Goal: Task Accomplishment & Management: Use online tool/utility

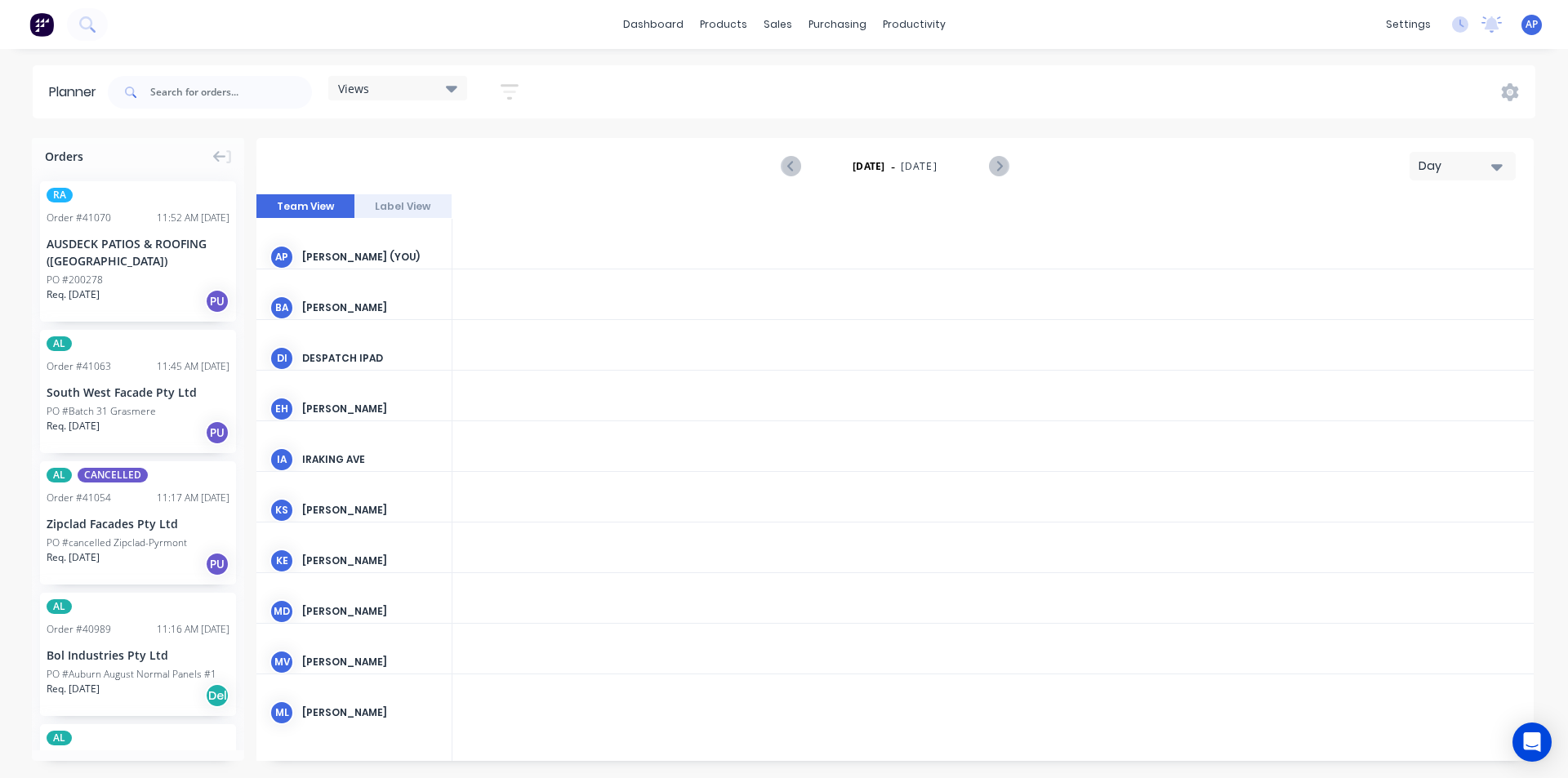
scroll to position [0, 3136]
click at [417, 88] on div "Views" at bounding box center [398, 89] width 120 height 15
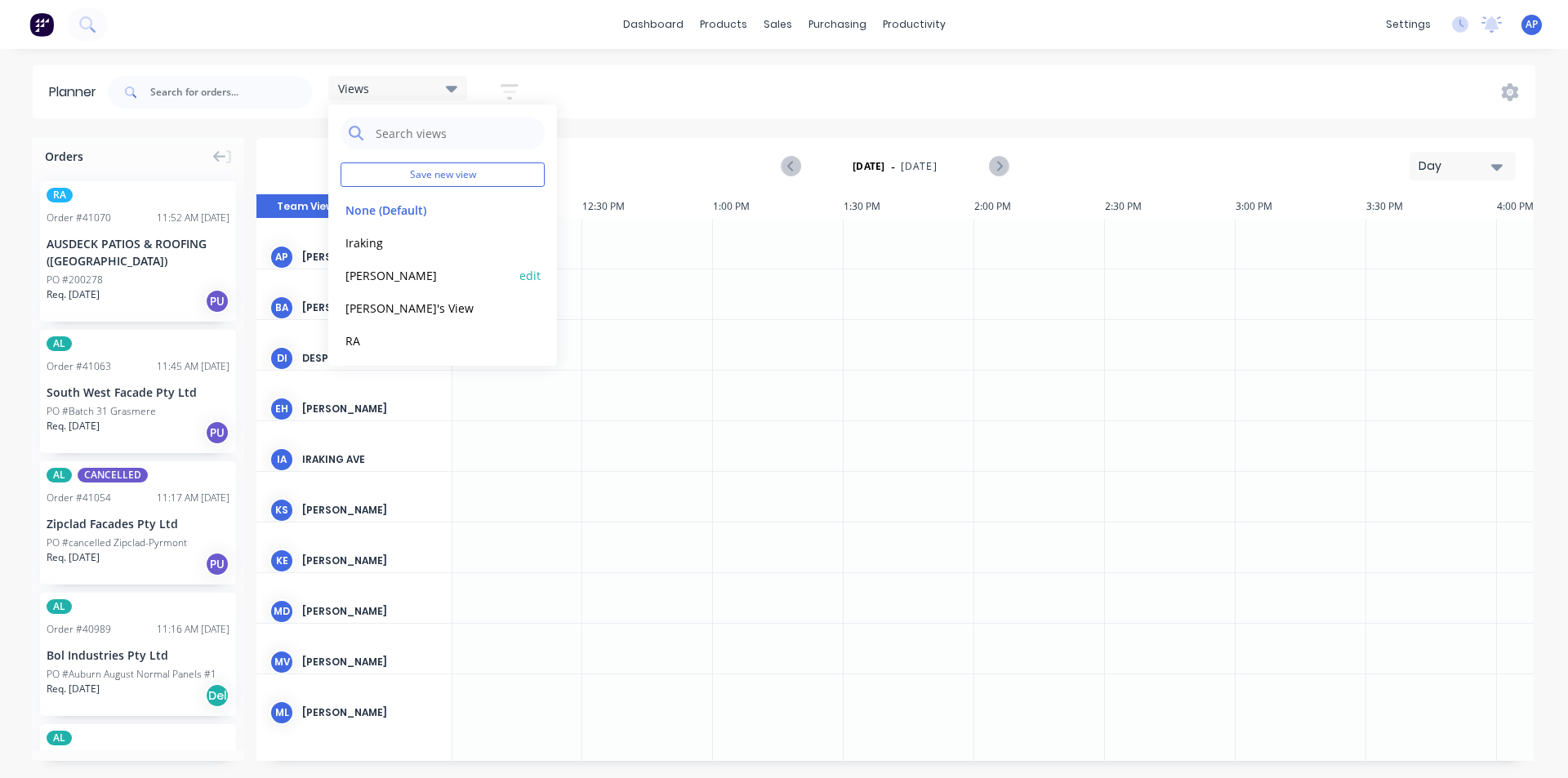
click at [380, 275] on button "[PERSON_NAME]" at bounding box center [428, 275] width 174 height 19
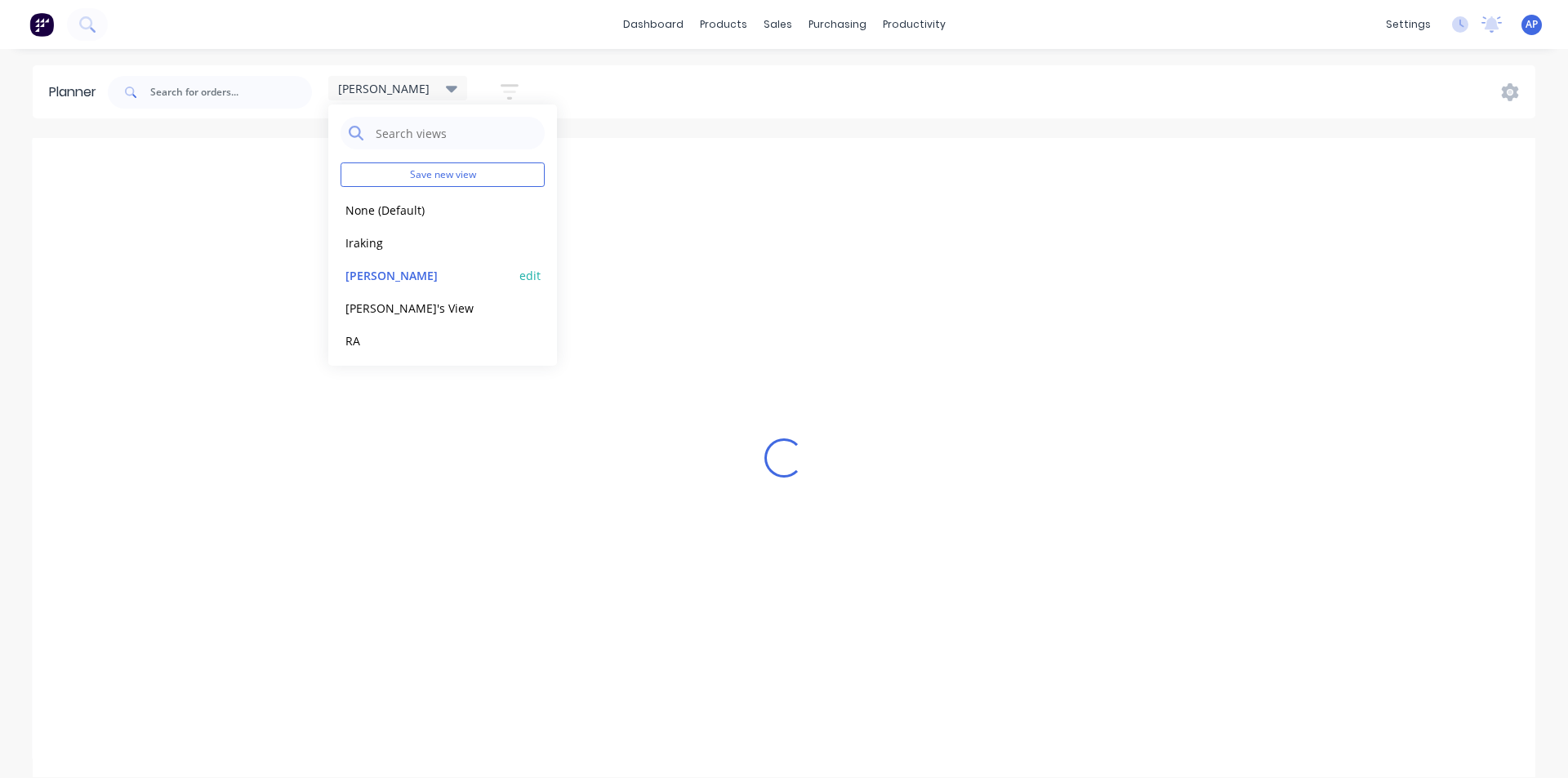
scroll to position [0, 1]
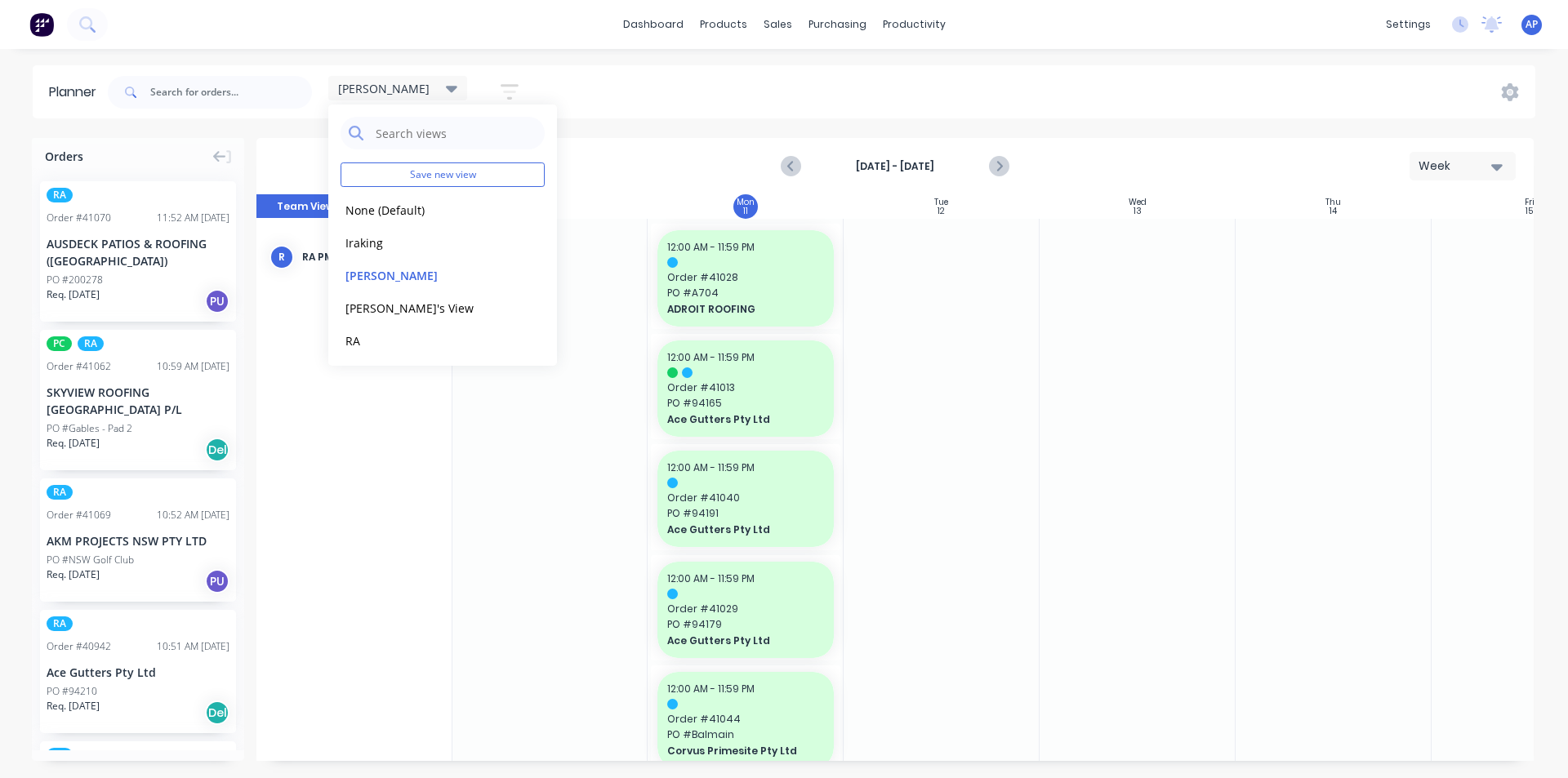
drag, startPoint x: 1059, startPoint y: 388, endPoint x: 1036, endPoint y: 401, distance: 26.4
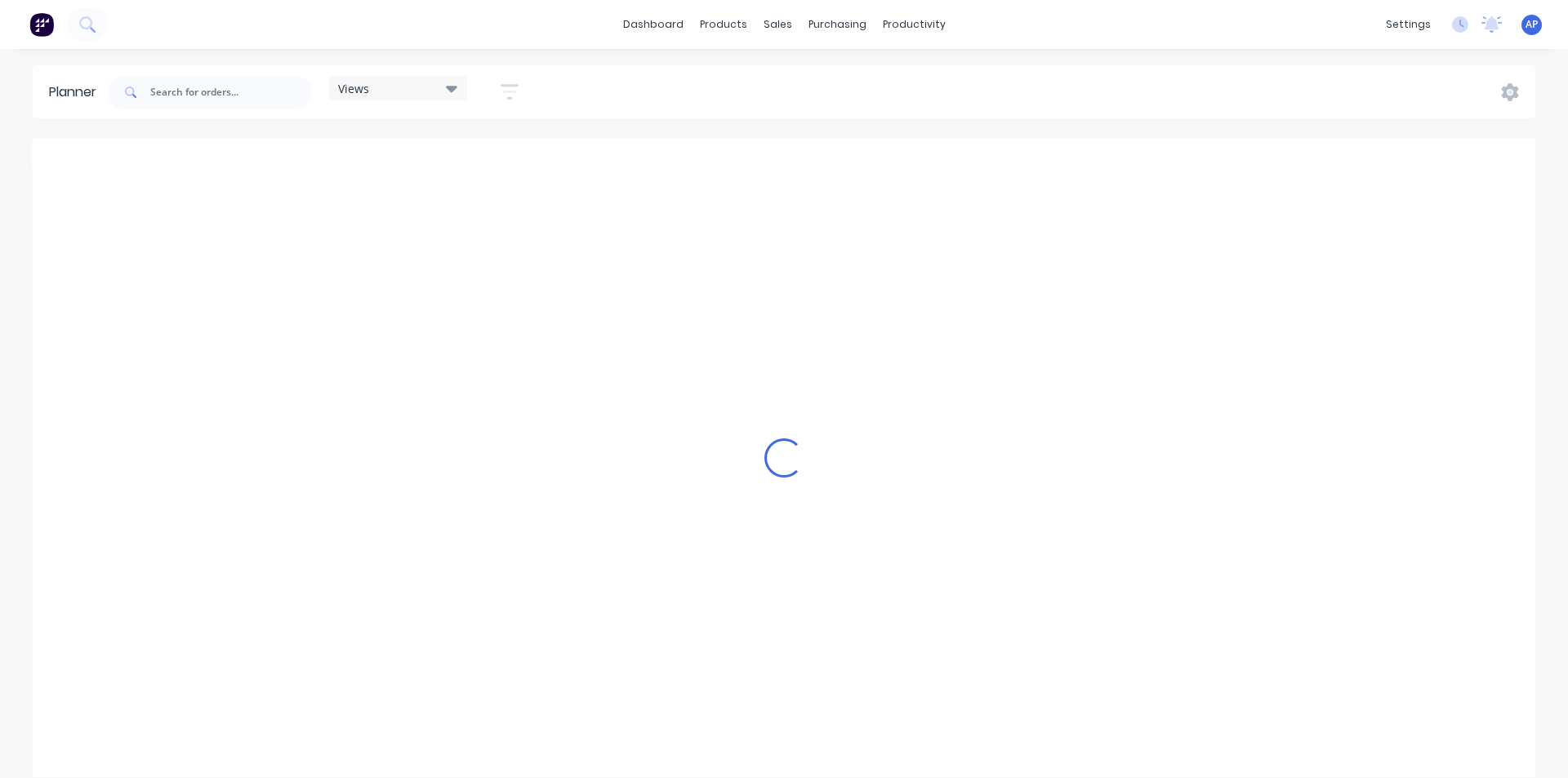
scroll to position [0, 3136]
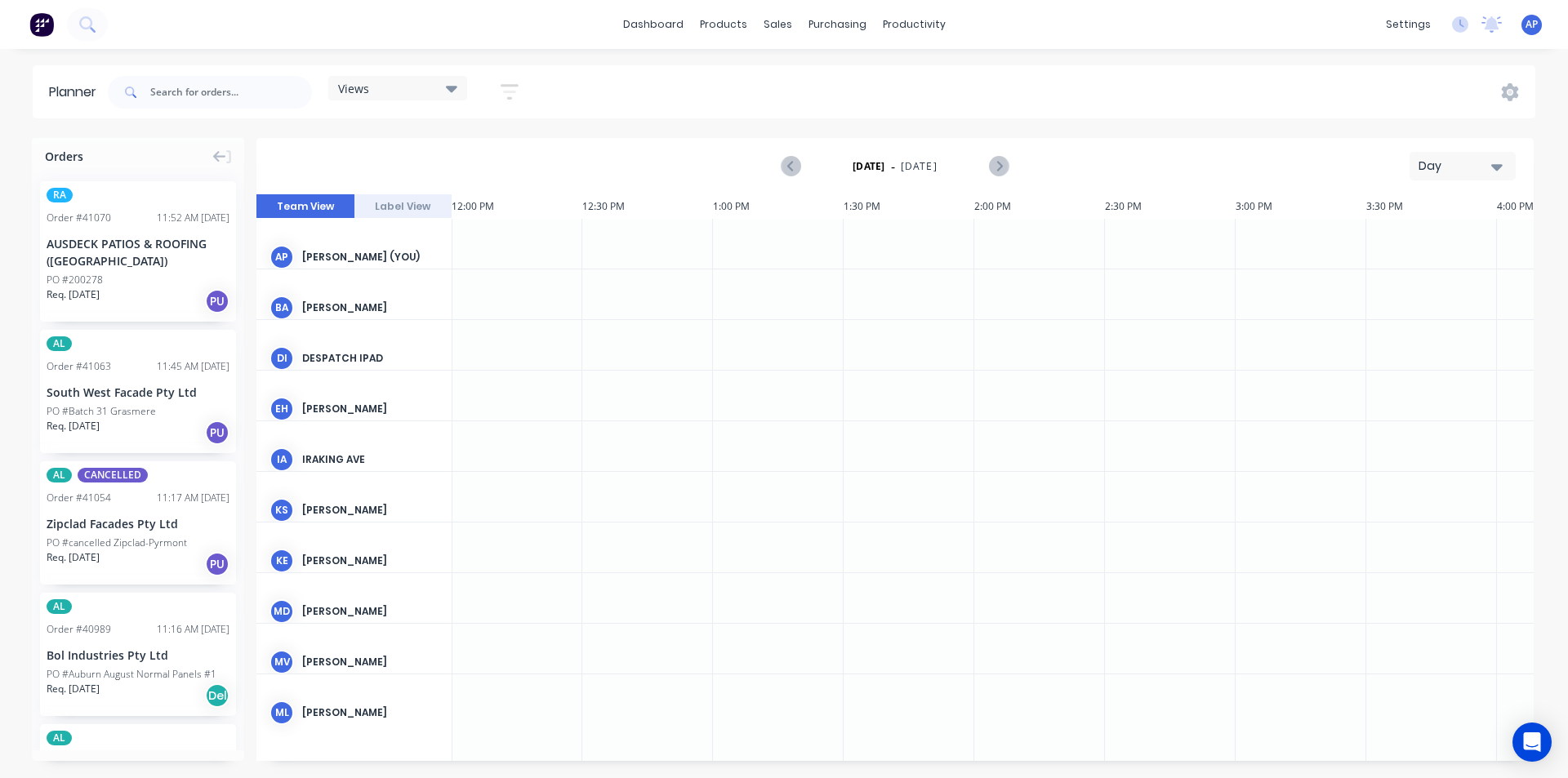
drag, startPoint x: 436, startPoint y: 99, endPoint x: 438, endPoint y: 107, distance: 8.2
click at [438, 107] on div "Views Save new view None (Default) edit Iraking edit [PERSON_NAME] edit [PERSON…" at bounding box center [320, 92] width 431 height 49
click at [439, 98] on div "Views" at bounding box center [397, 88] width 139 height 24
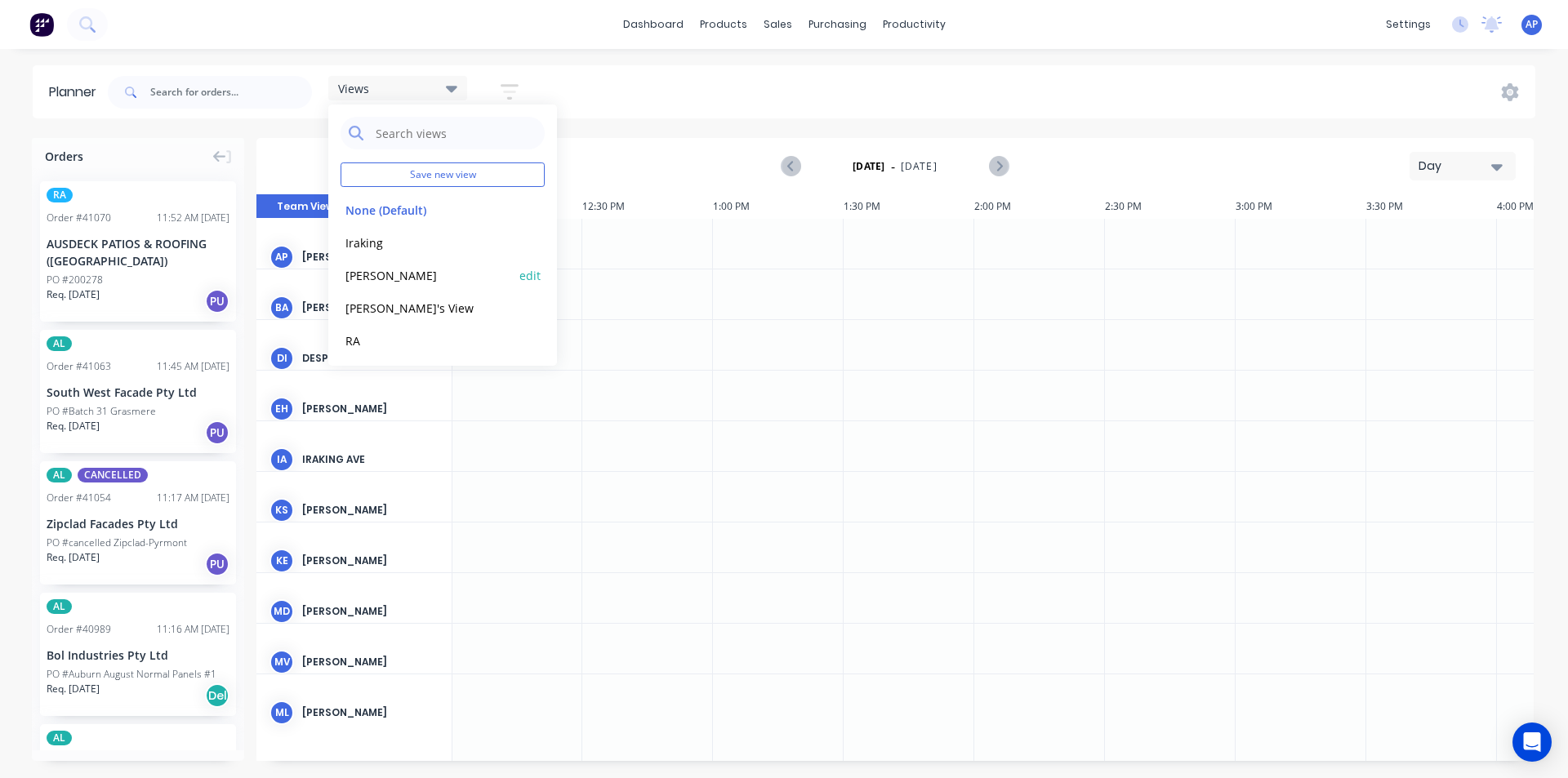
click at [391, 279] on button "[PERSON_NAME]" at bounding box center [428, 275] width 174 height 19
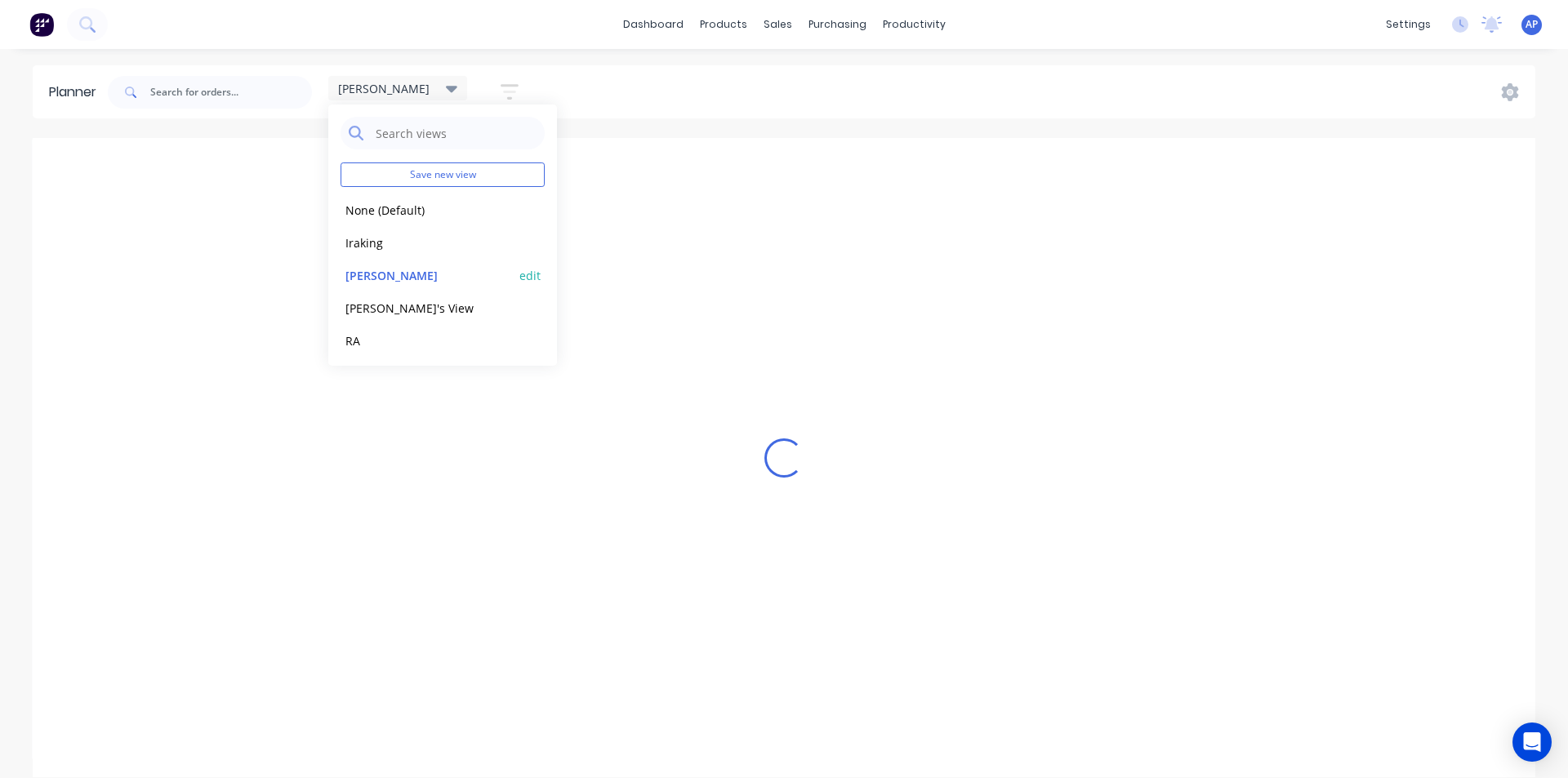
scroll to position [0, 1]
click at [891, 107] on div "[PERSON_NAME] Save new view None (Default) edit Iraking edit [PERSON_NAME] edit…" at bounding box center [820, 92] width 1431 height 49
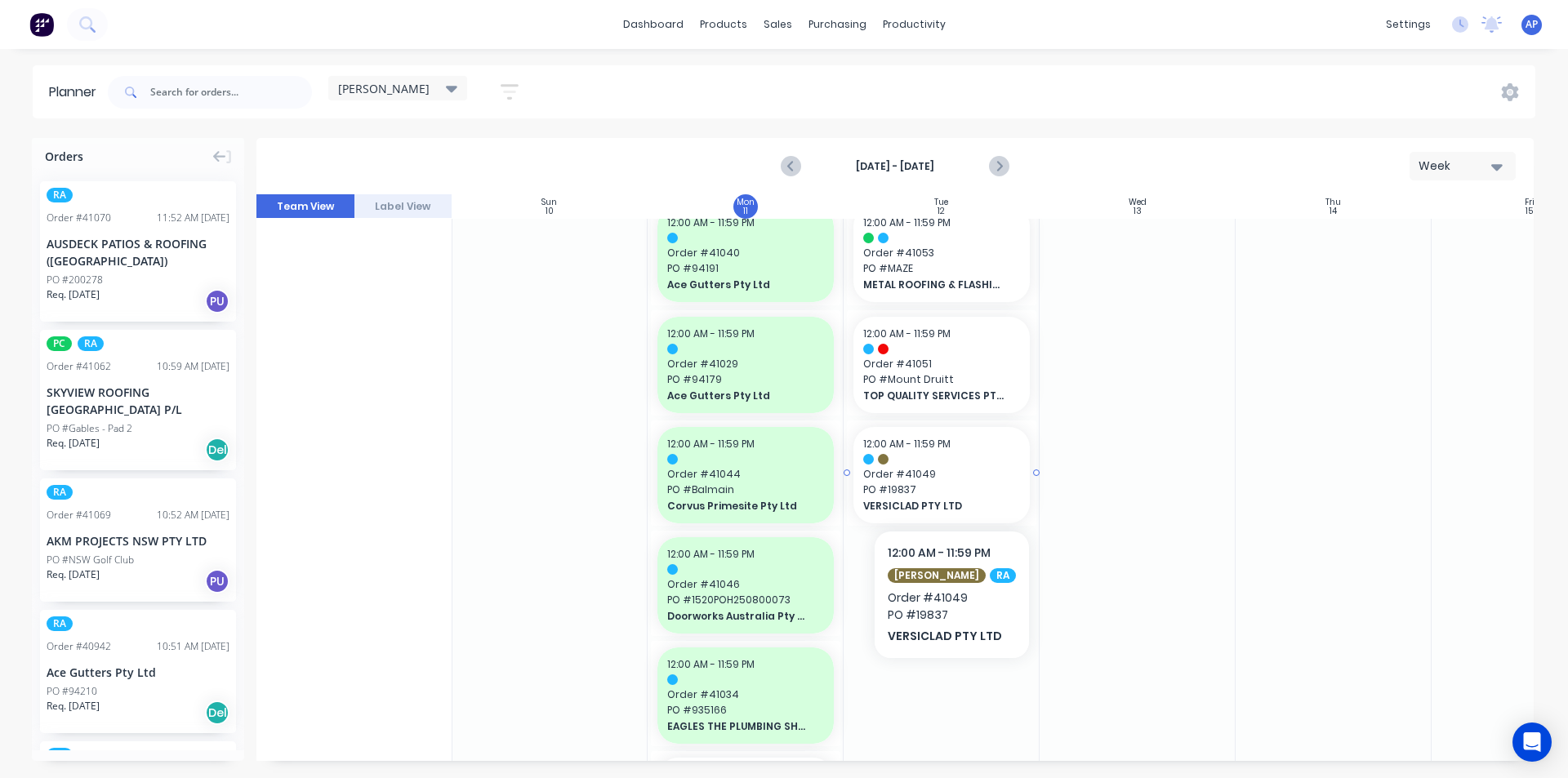
scroll to position [490, 1]
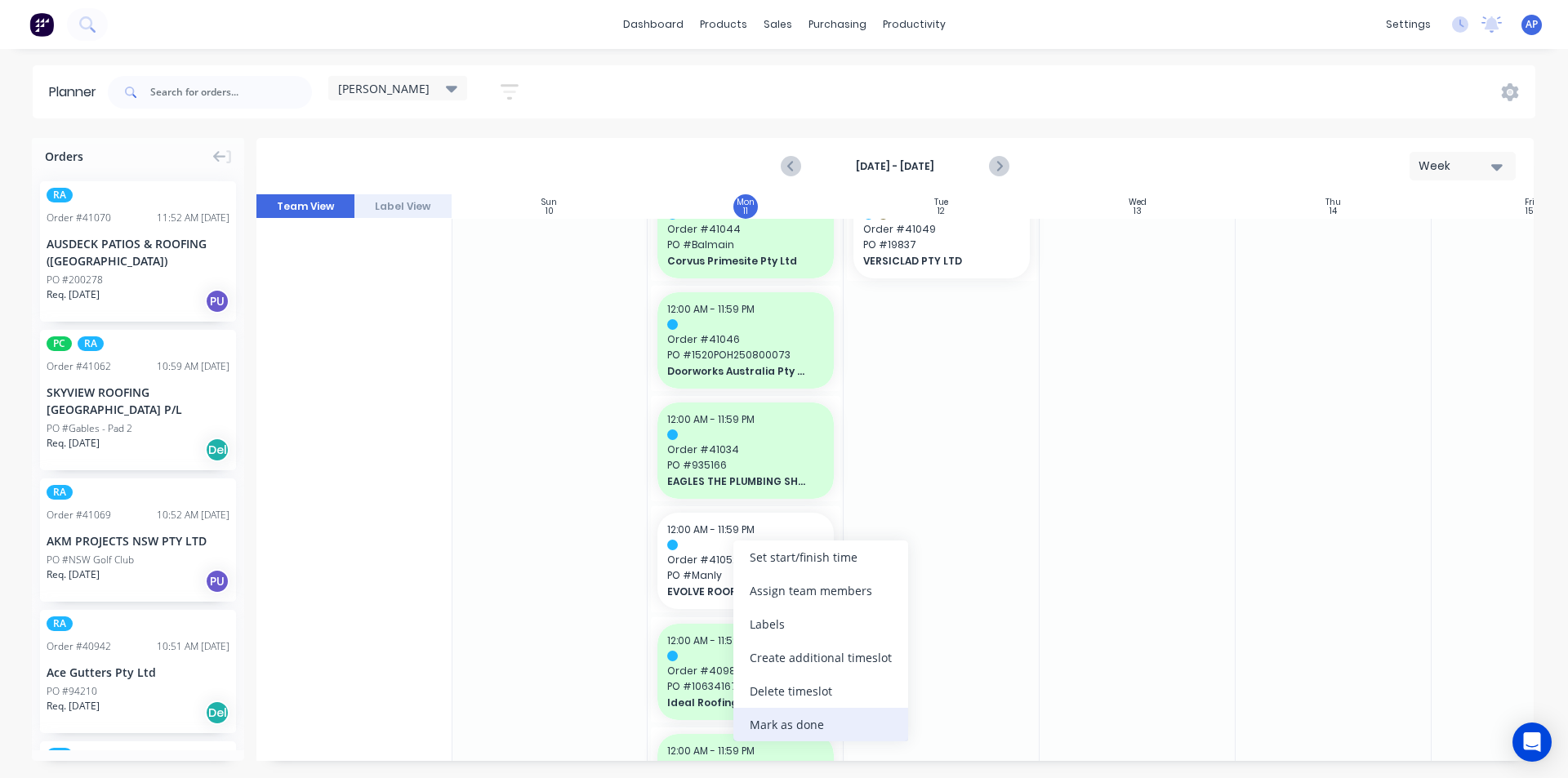
click at [869, 741] on div "Mark as done" at bounding box center [820, 725] width 175 height 34
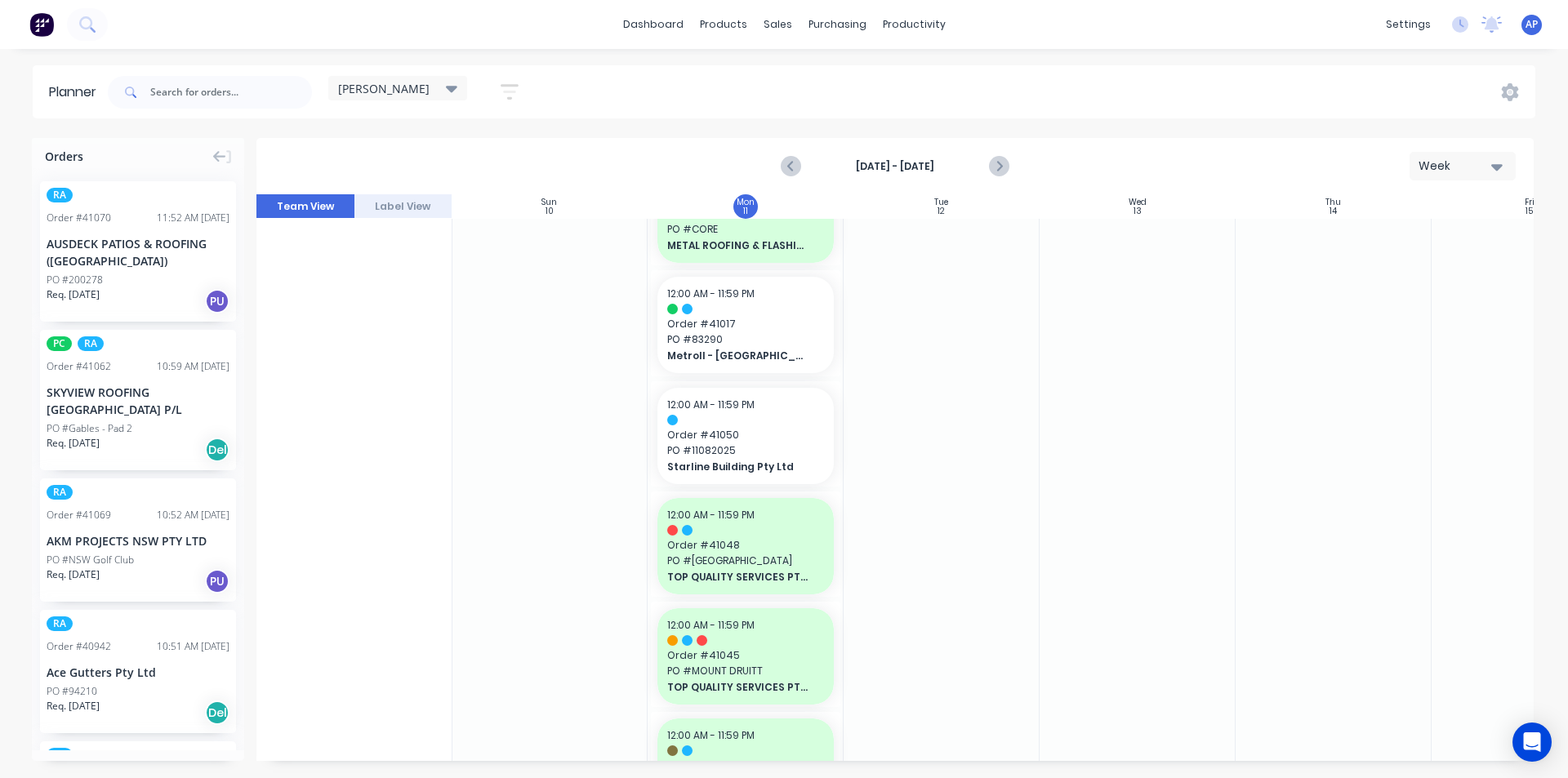
scroll to position [1470, 1]
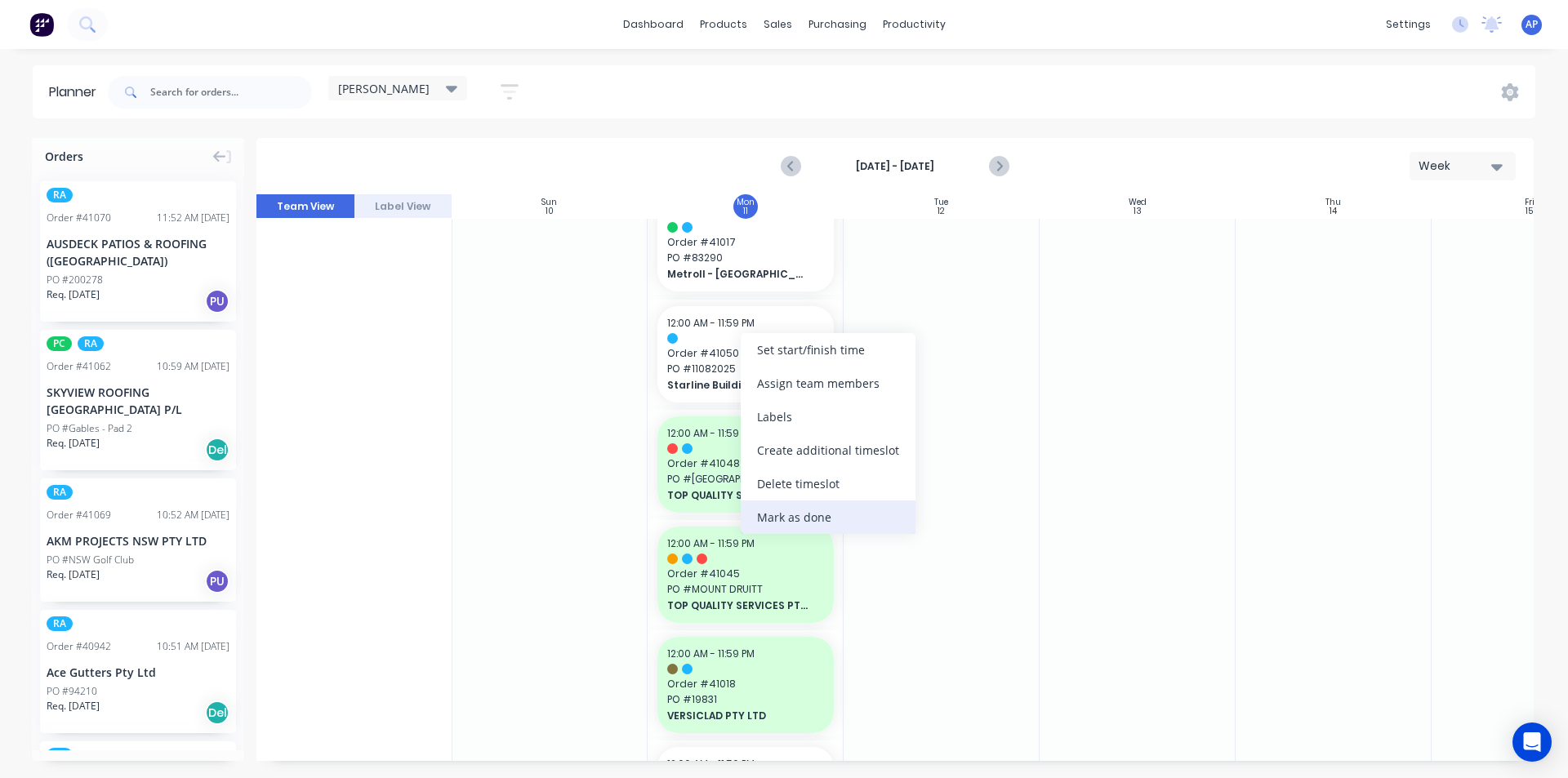
drag, startPoint x: 902, startPoint y: 498, endPoint x: 907, endPoint y: 529, distance: 31.4
click at [908, 530] on div "Set start/finish time Assign team members Labels Create additional timeslot Del…" at bounding box center [827, 433] width 175 height 201
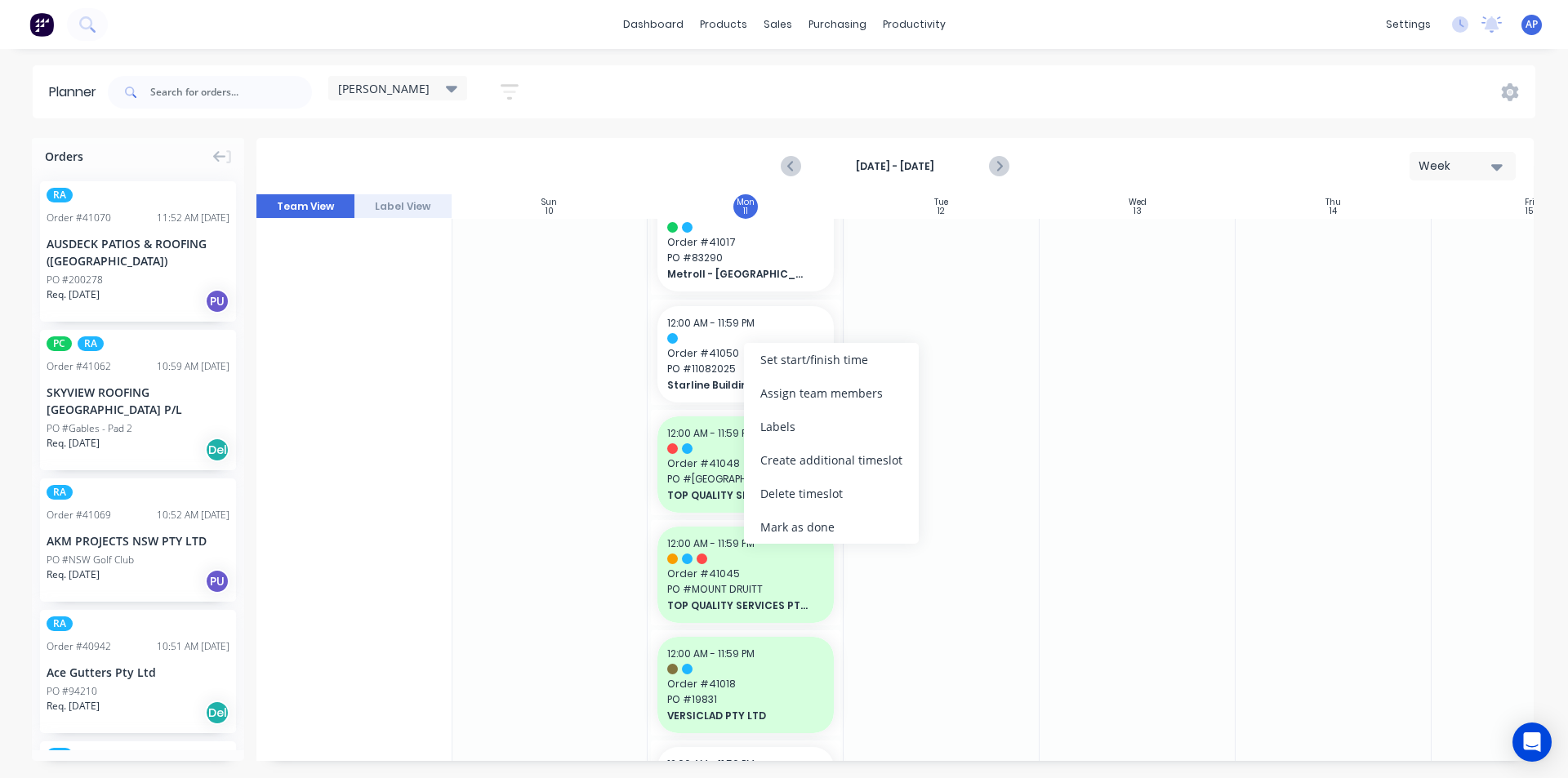
click at [845, 527] on div "Mark as done" at bounding box center [830, 527] width 175 height 34
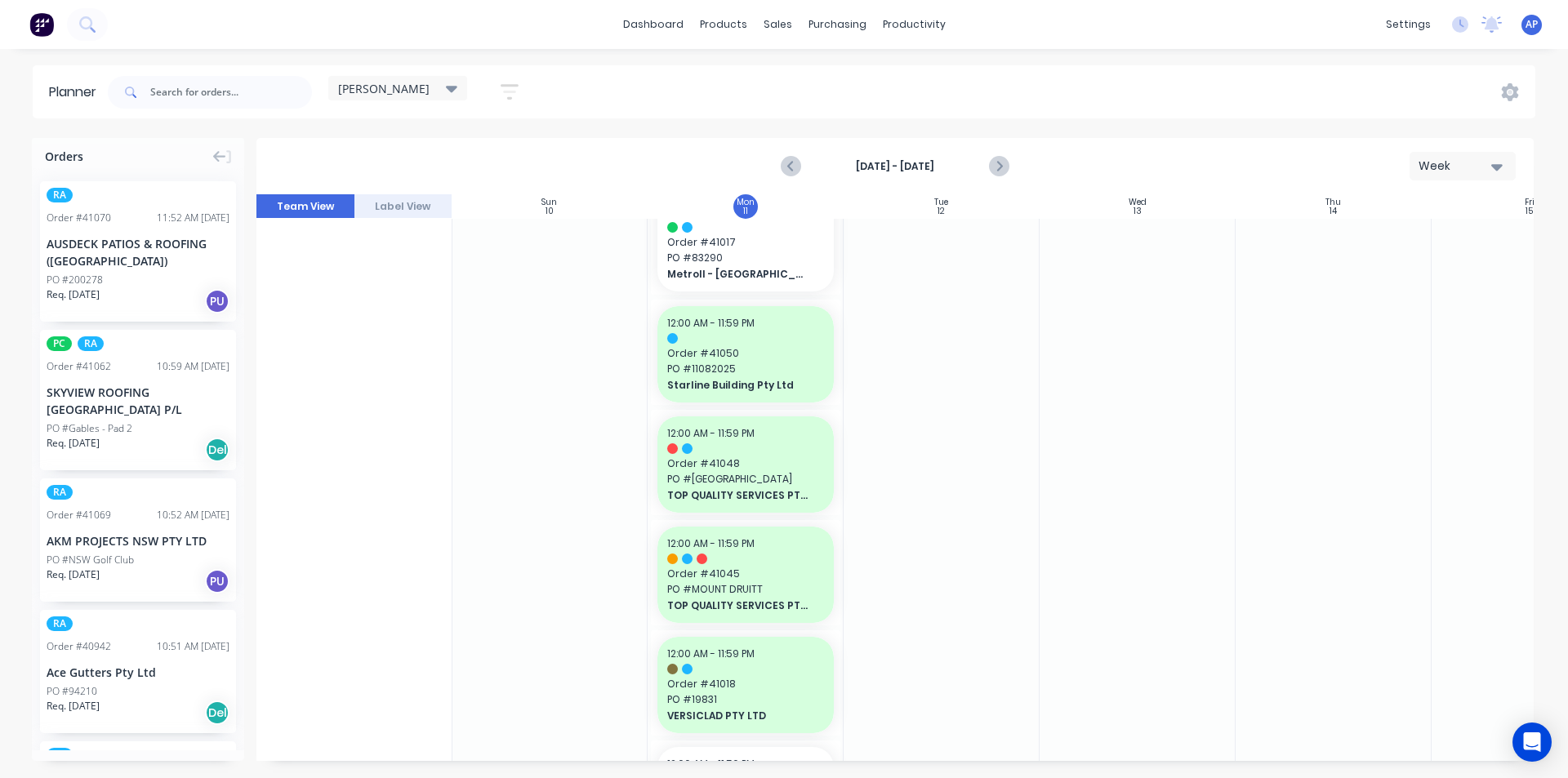
scroll to position [1796, 1]
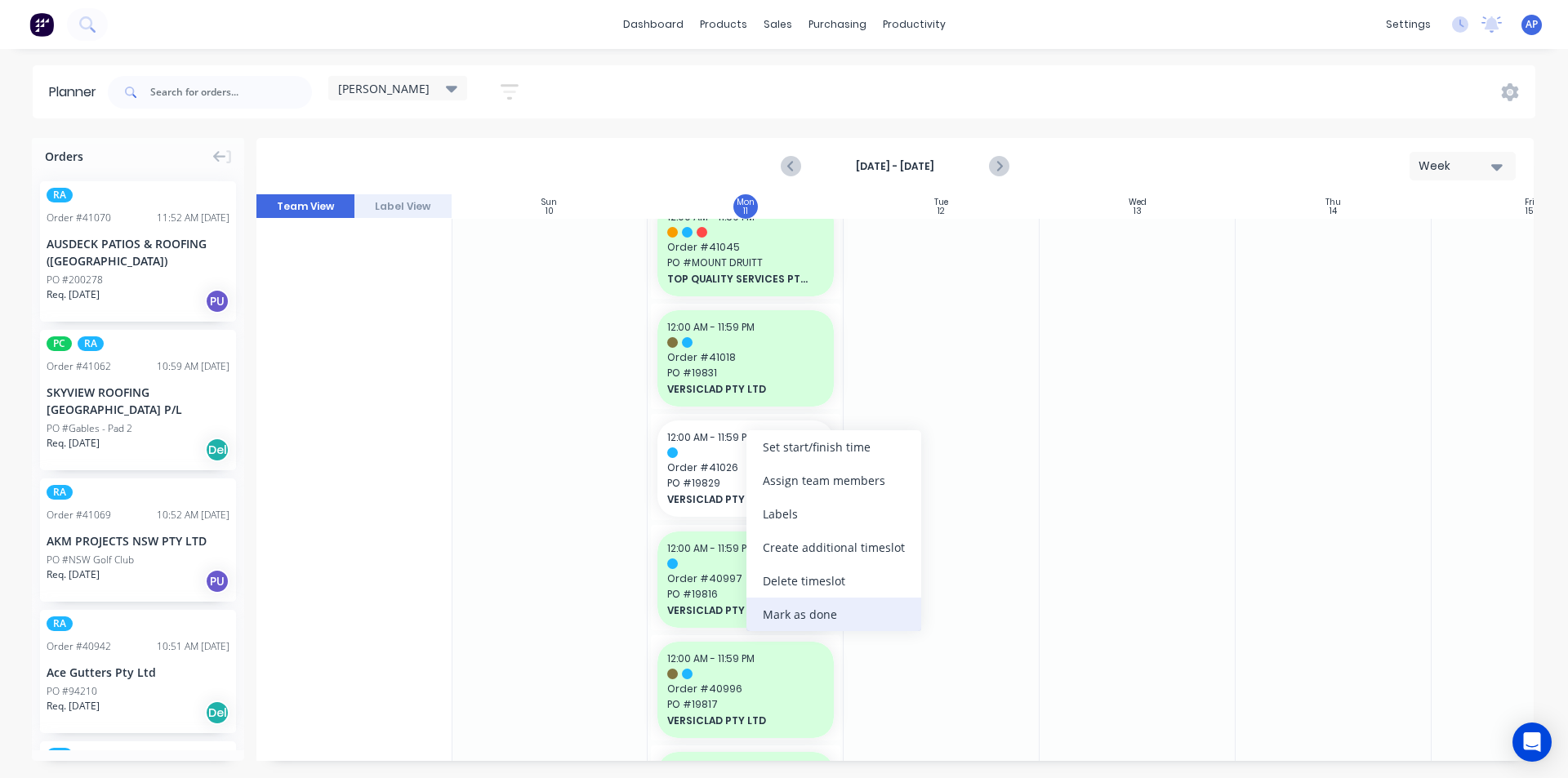
click at [855, 602] on div "Mark as done" at bounding box center [833, 615] width 175 height 34
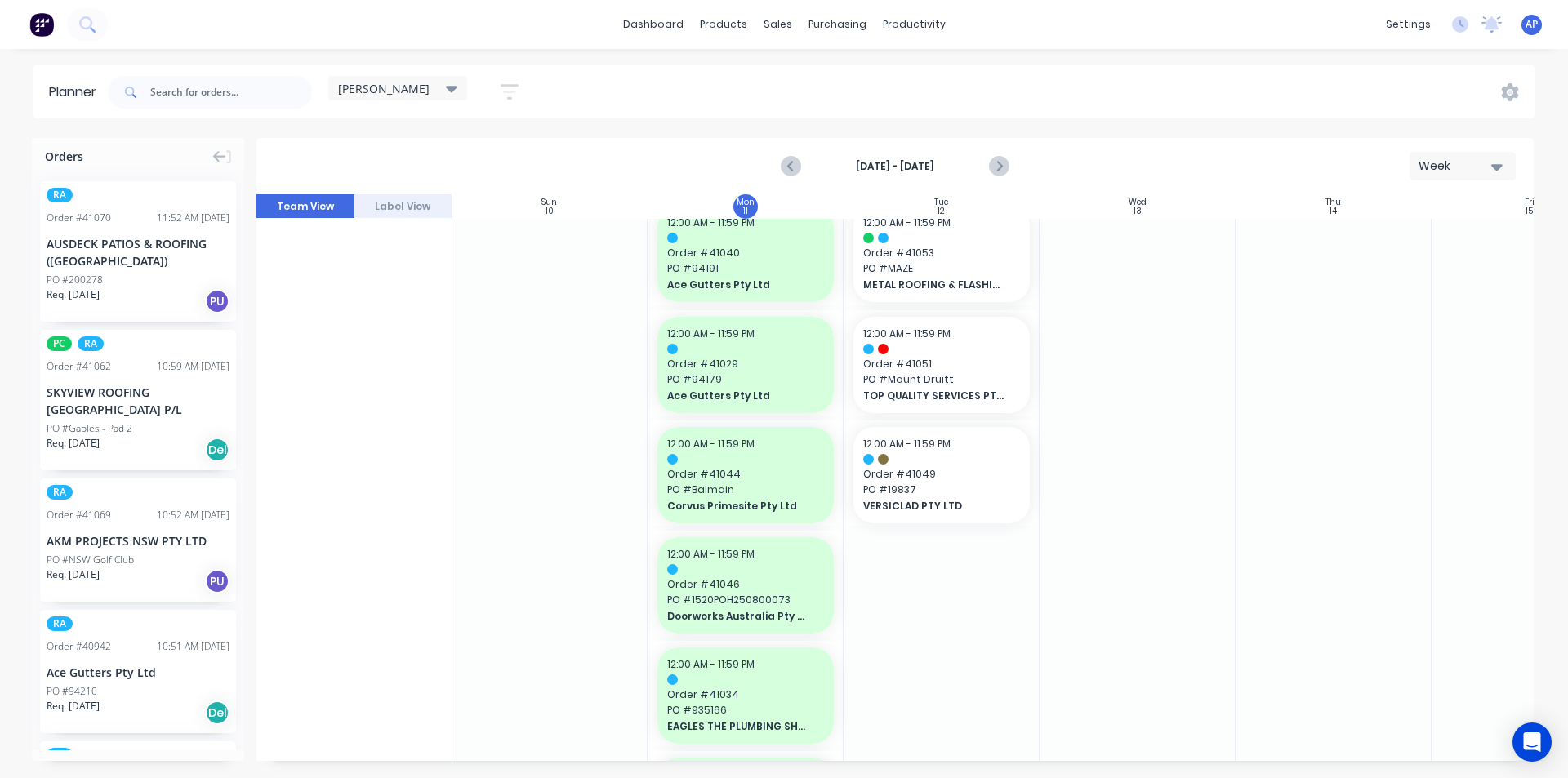
scroll to position [0, 1]
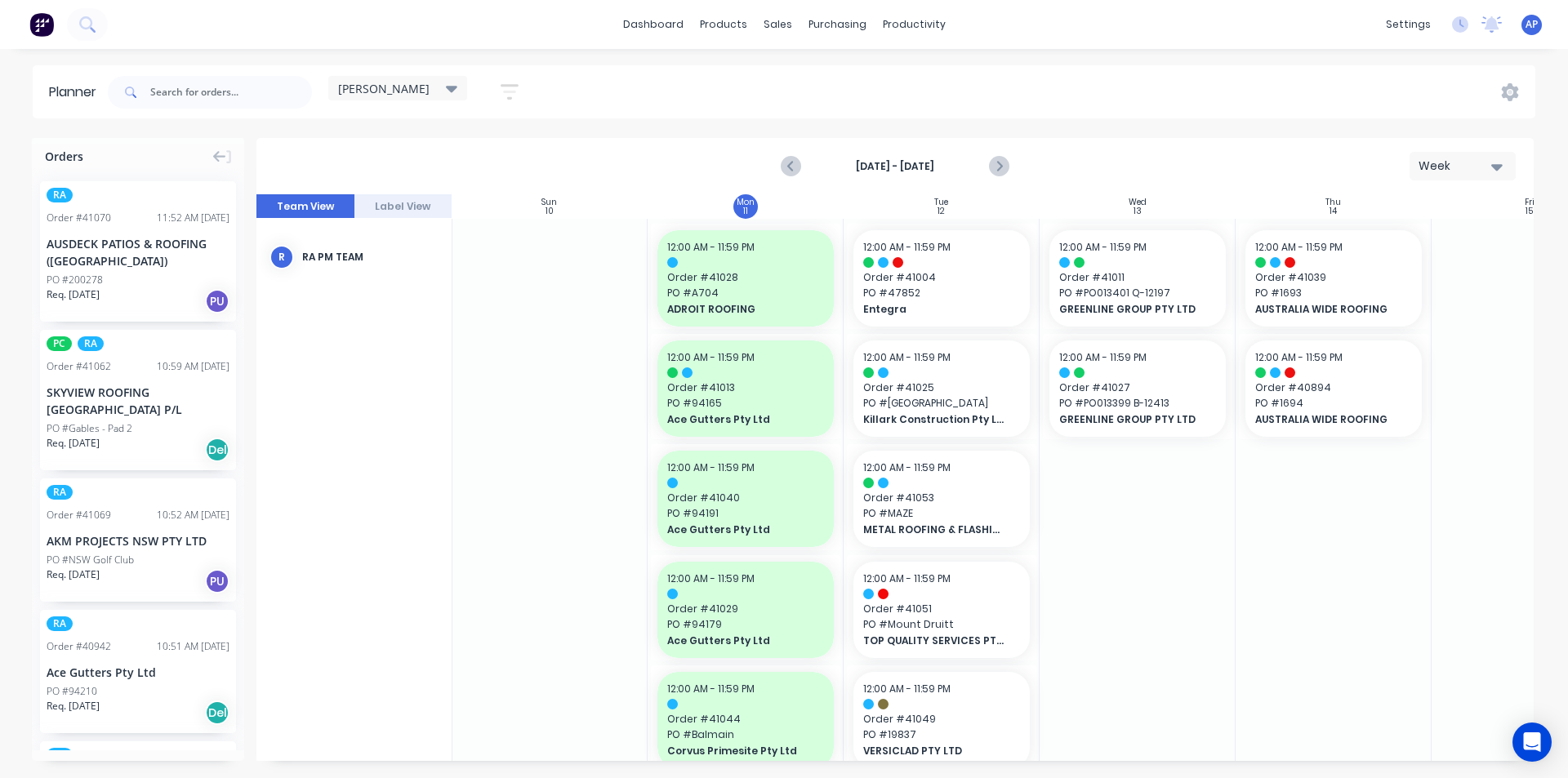
click at [231, 119] on div "Planner [PERSON_NAME] Save new view None (Default) edit Iraking edit [PERSON_NA…" at bounding box center [784, 421] width 1568 height 712
click at [241, 89] on input "text" at bounding box center [231, 92] width 162 height 33
type input "+"
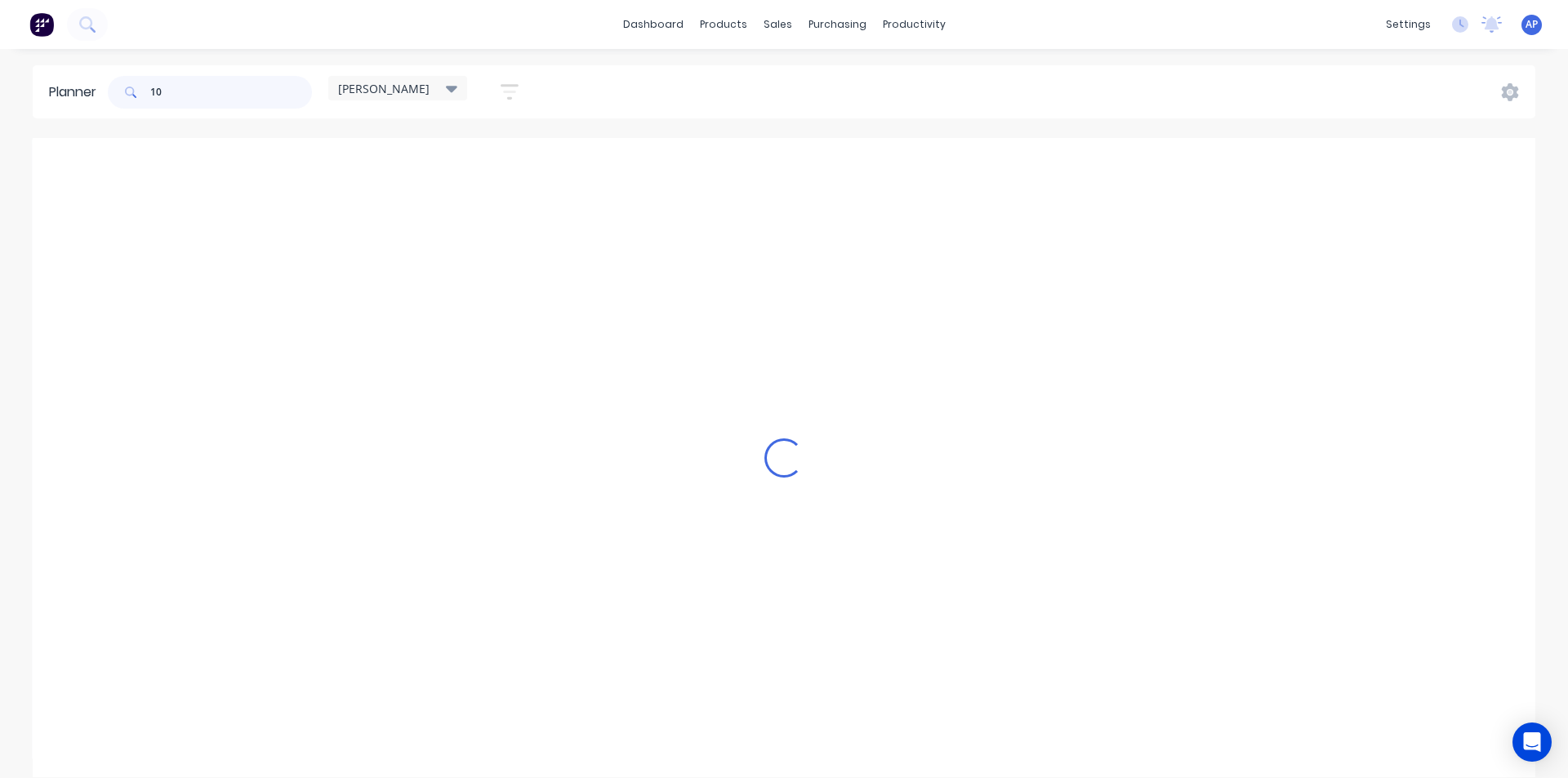
type input "1"
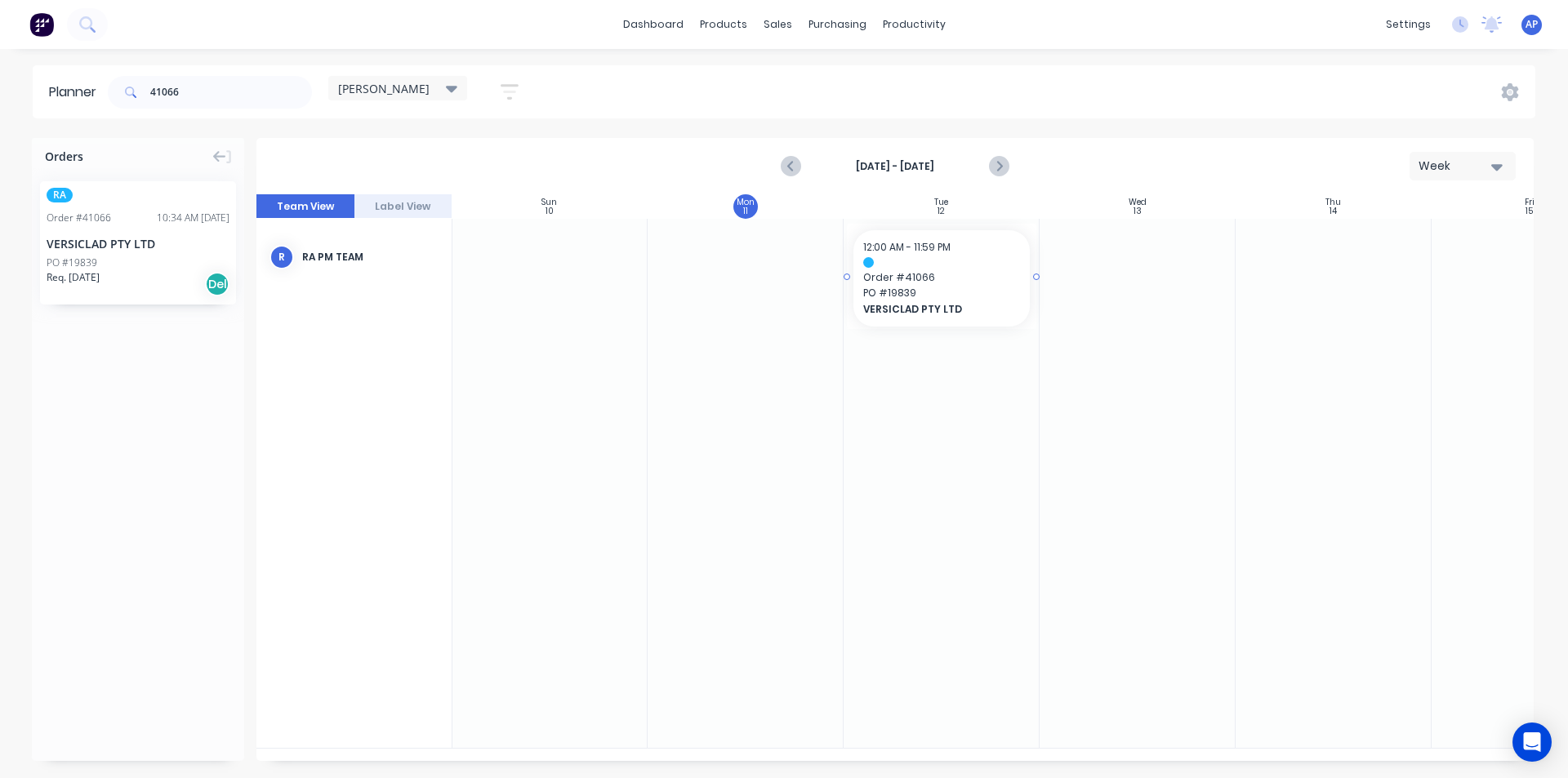
drag, startPoint x: 198, startPoint y: 261, endPoint x: 911, endPoint y: 302, distance: 714.2
click at [223, 94] on input "41066" at bounding box center [231, 92] width 162 height 33
drag, startPoint x: 106, startPoint y: 252, endPoint x: 871, endPoint y: 296, distance: 766.3
click at [261, 90] on input "41065" at bounding box center [231, 92] width 162 height 33
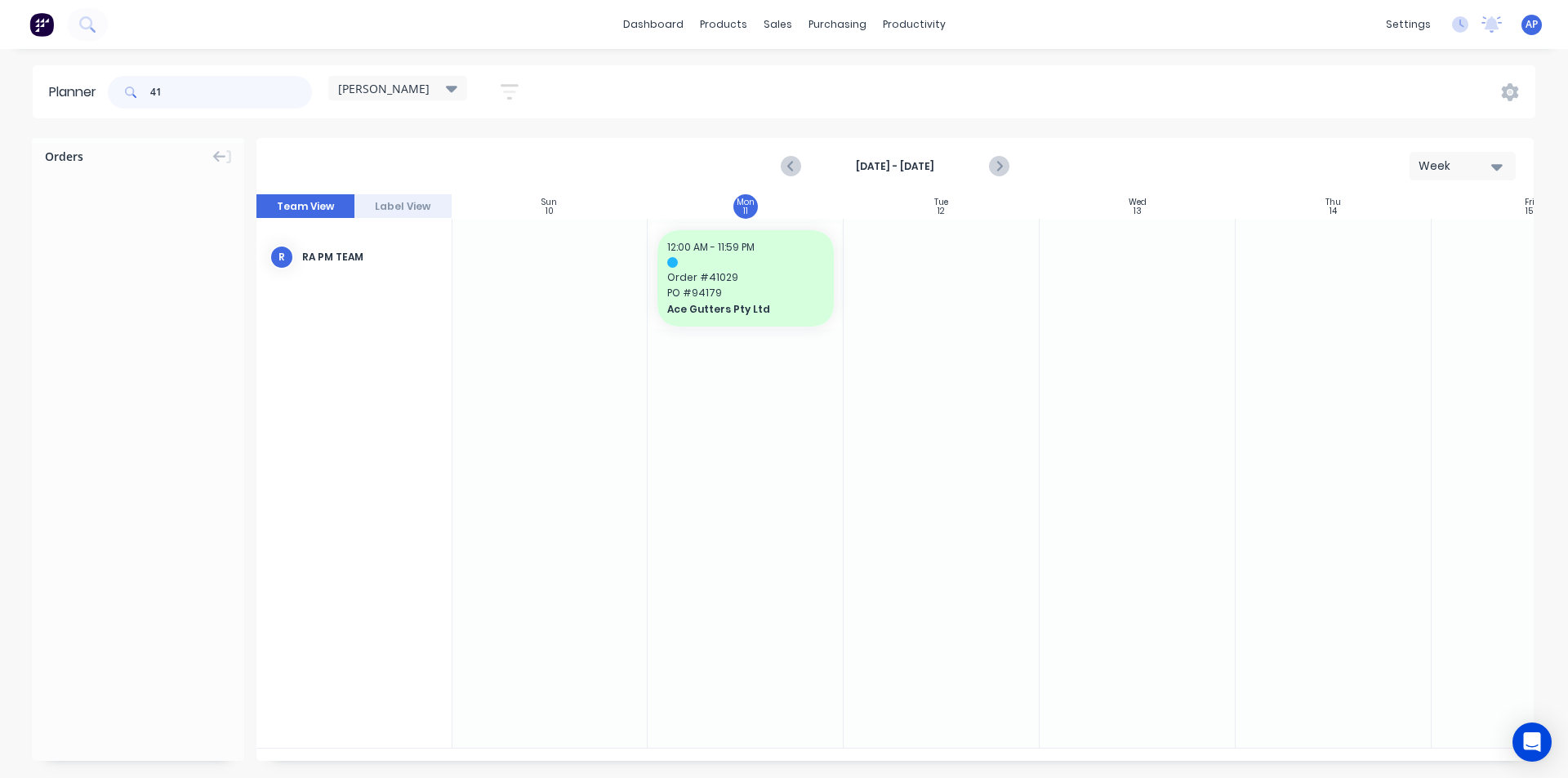
type input "4"
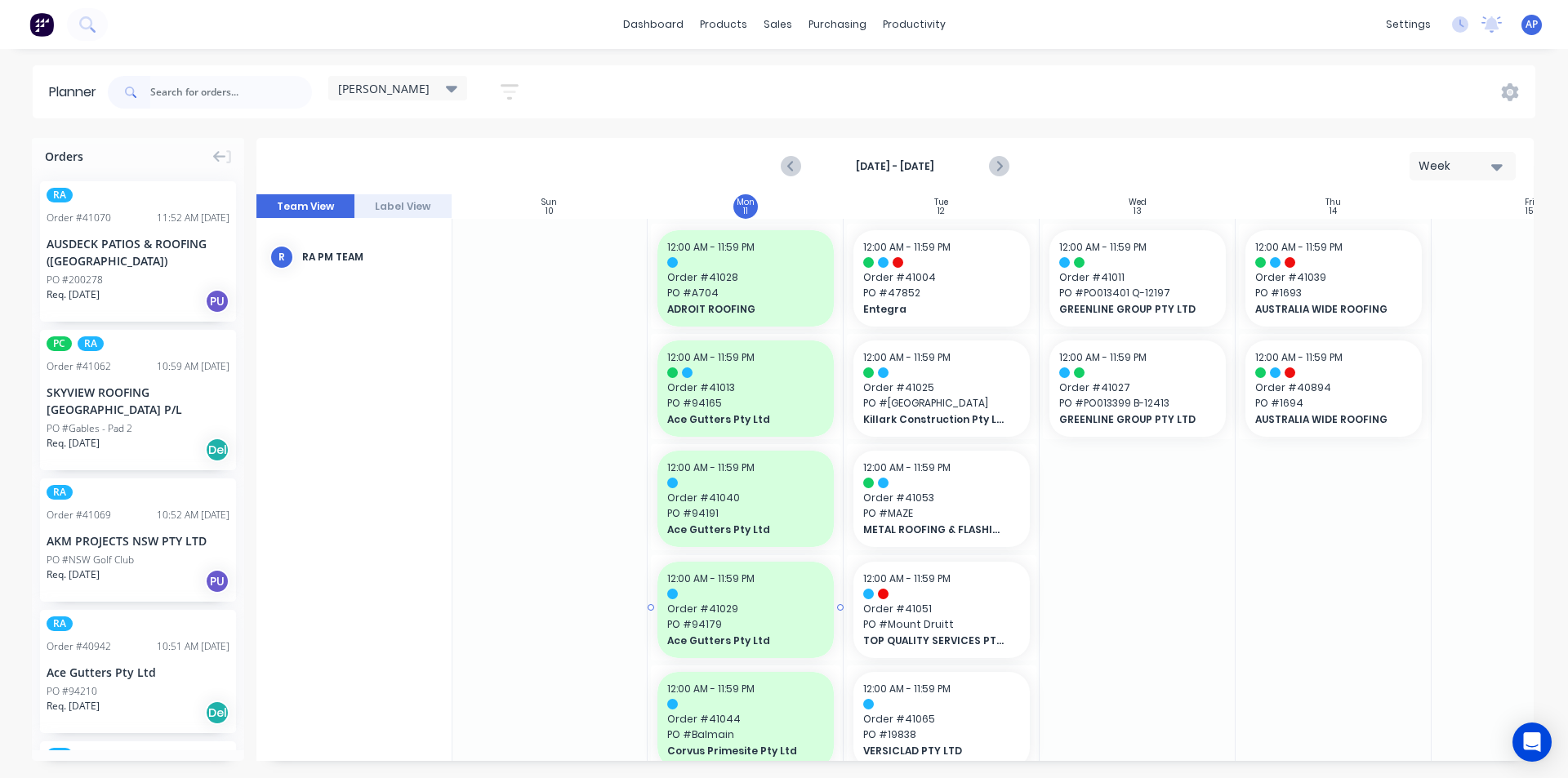
click at [686, 607] on span "Order # 41029" at bounding box center [745, 609] width 157 height 15
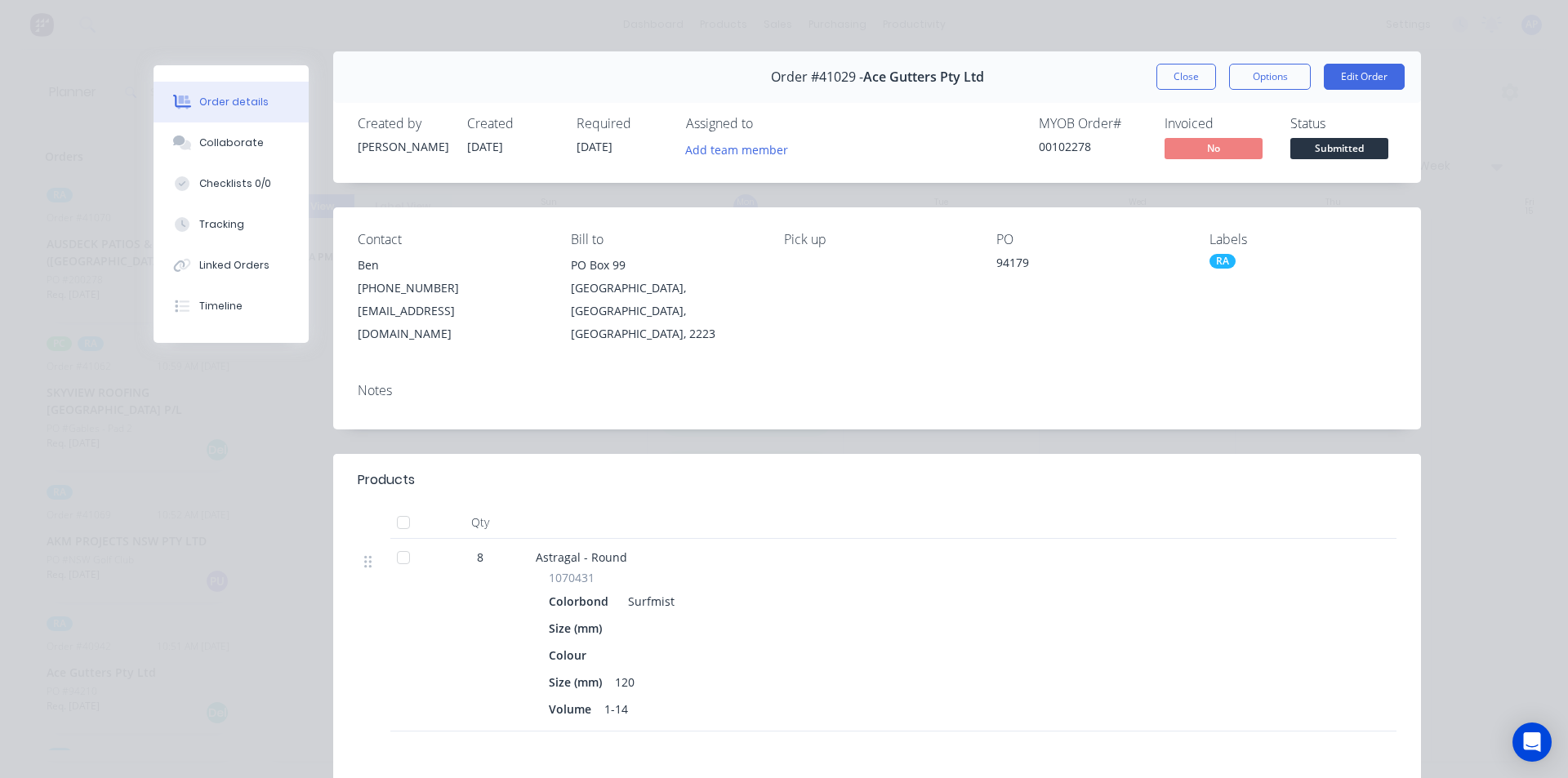
scroll to position [0, 0]
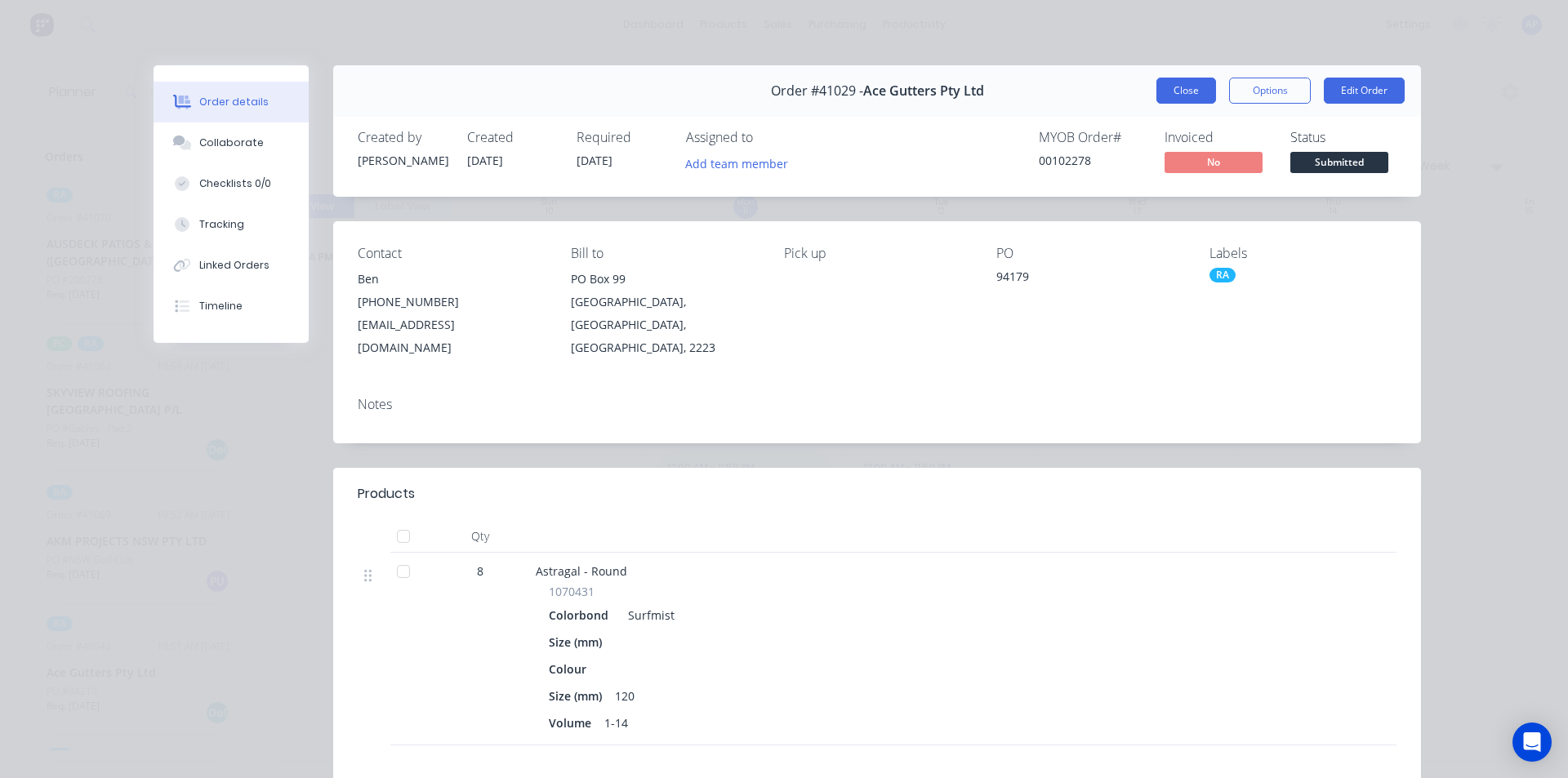
click at [1179, 91] on button "Close" at bounding box center [1186, 91] width 60 height 26
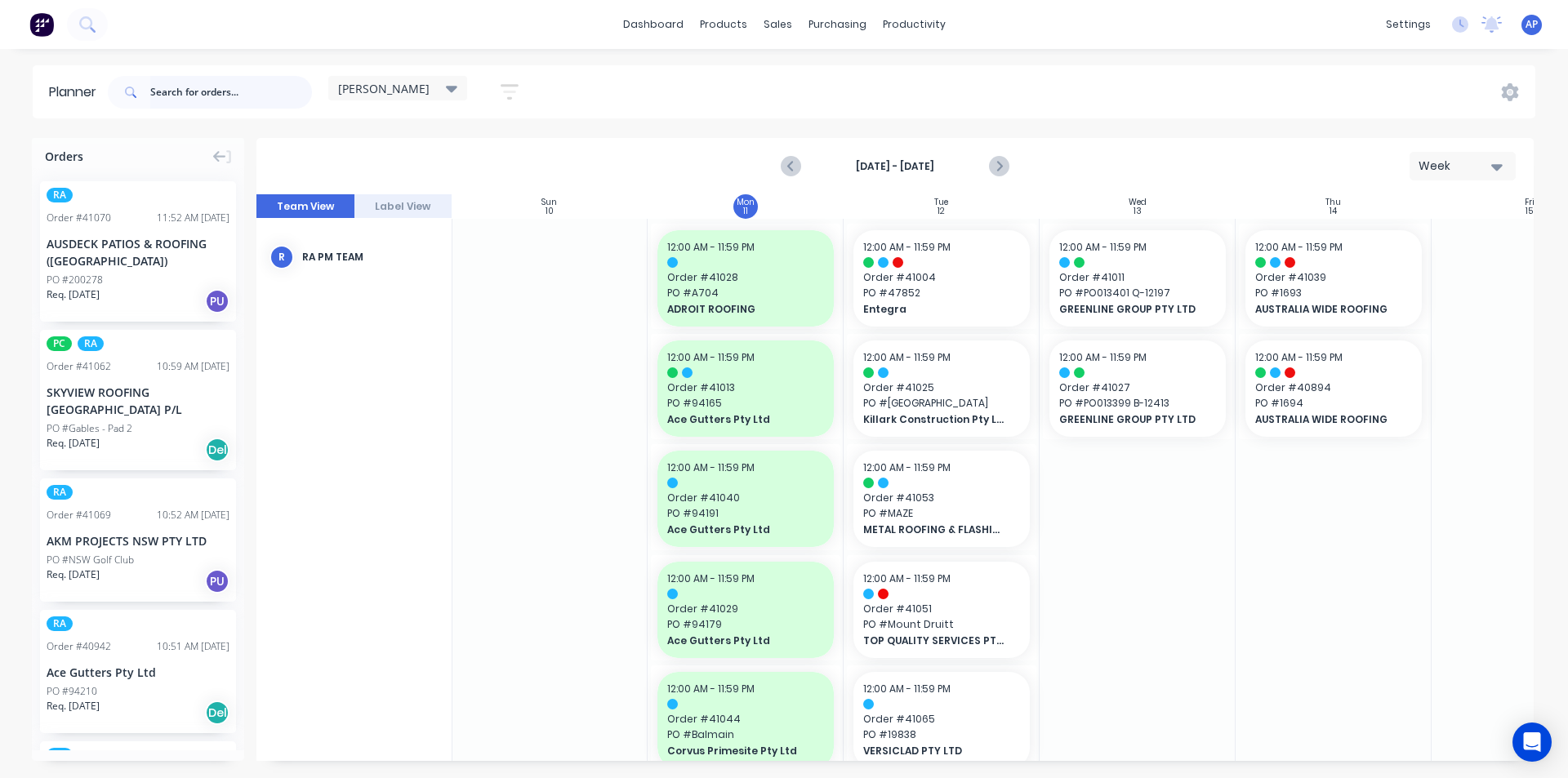
click at [241, 86] on input "text" at bounding box center [231, 92] width 162 height 33
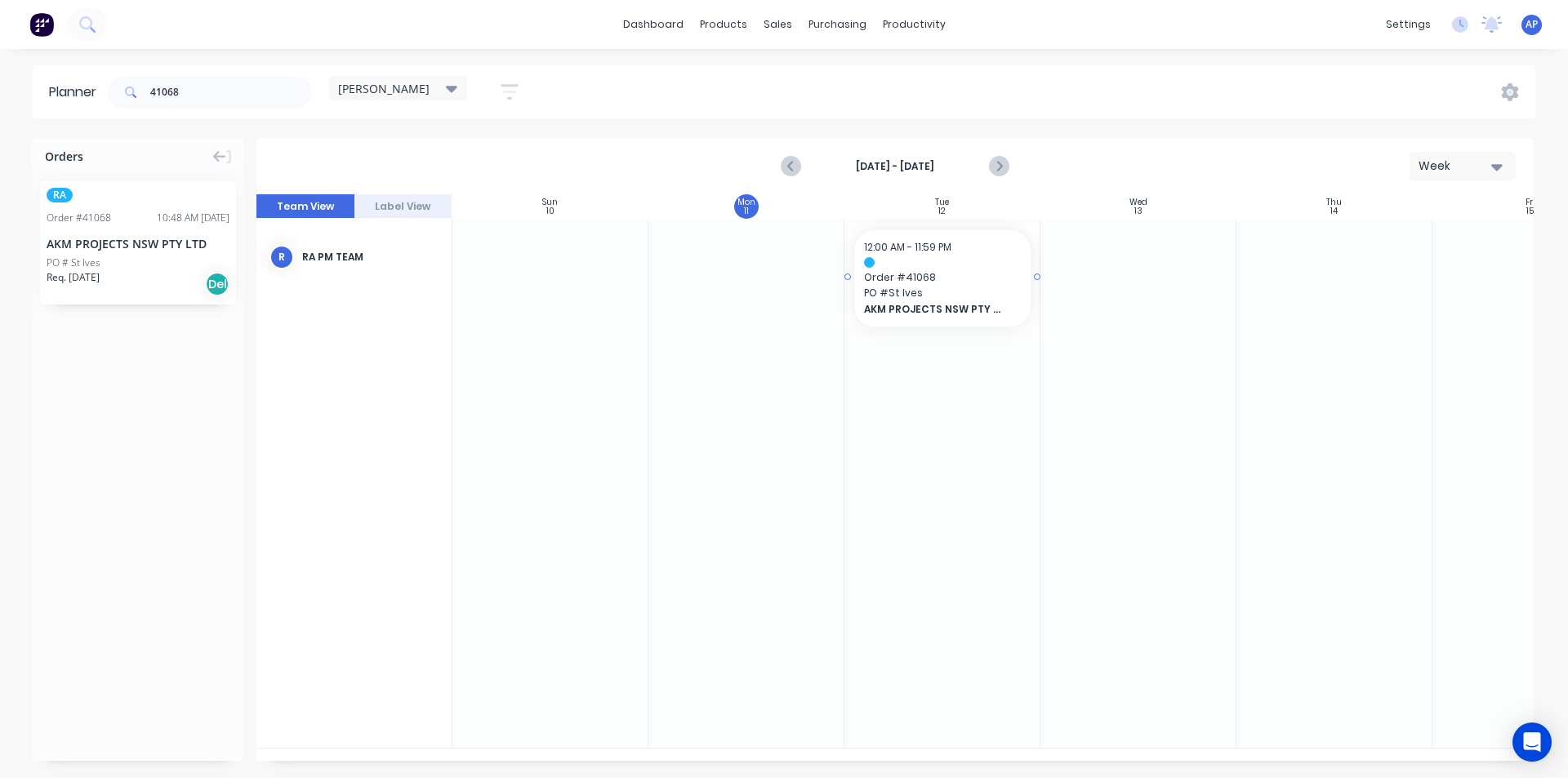
drag, startPoint x: 115, startPoint y: 262, endPoint x: 973, endPoint y: 236, distance: 858.4
click at [257, 88] on input "41068" at bounding box center [231, 92] width 162 height 33
drag, startPoint x: 102, startPoint y: 237, endPoint x: 938, endPoint y: 274, distance: 836.8
click at [244, 94] on input "41064" at bounding box center [231, 92] width 162 height 33
drag, startPoint x: 157, startPoint y: 251, endPoint x: 897, endPoint y: 238, distance: 740.1
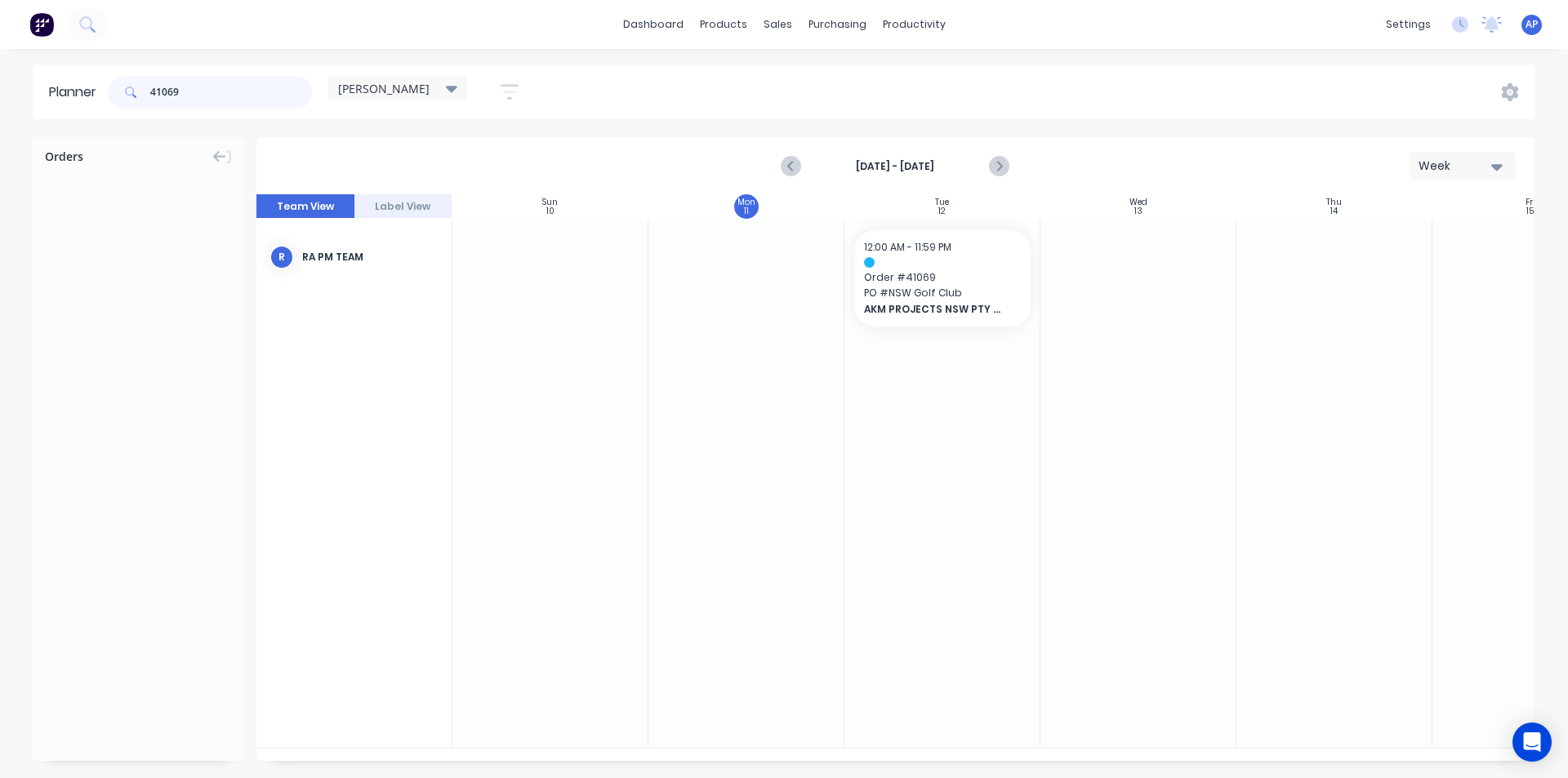
click at [223, 91] on input "41069" at bounding box center [231, 92] width 162 height 33
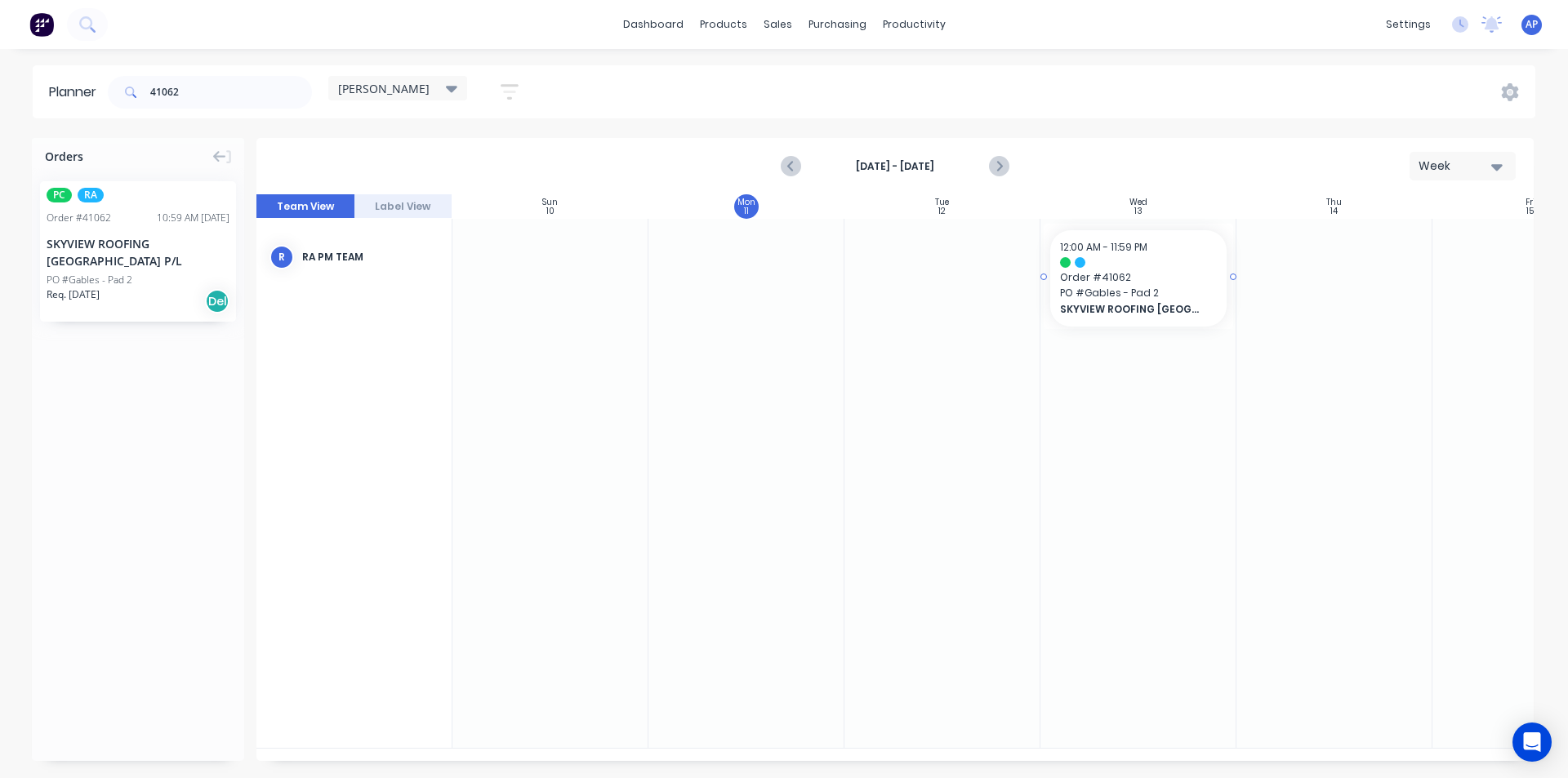
drag, startPoint x: 141, startPoint y: 244, endPoint x: 1078, endPoint y: 235, distance: 937.0
click at [234, 78] on input "41062" at bounding box center [231, 92] width 162 height 33
drag, startPoint x: 145, startPoint y: 285, endPoint x: 1106, endPoint y: 239, distance: 962.1
click at [275, 107] on input "41061" at bounding box center [231, 92] width 162 height 33
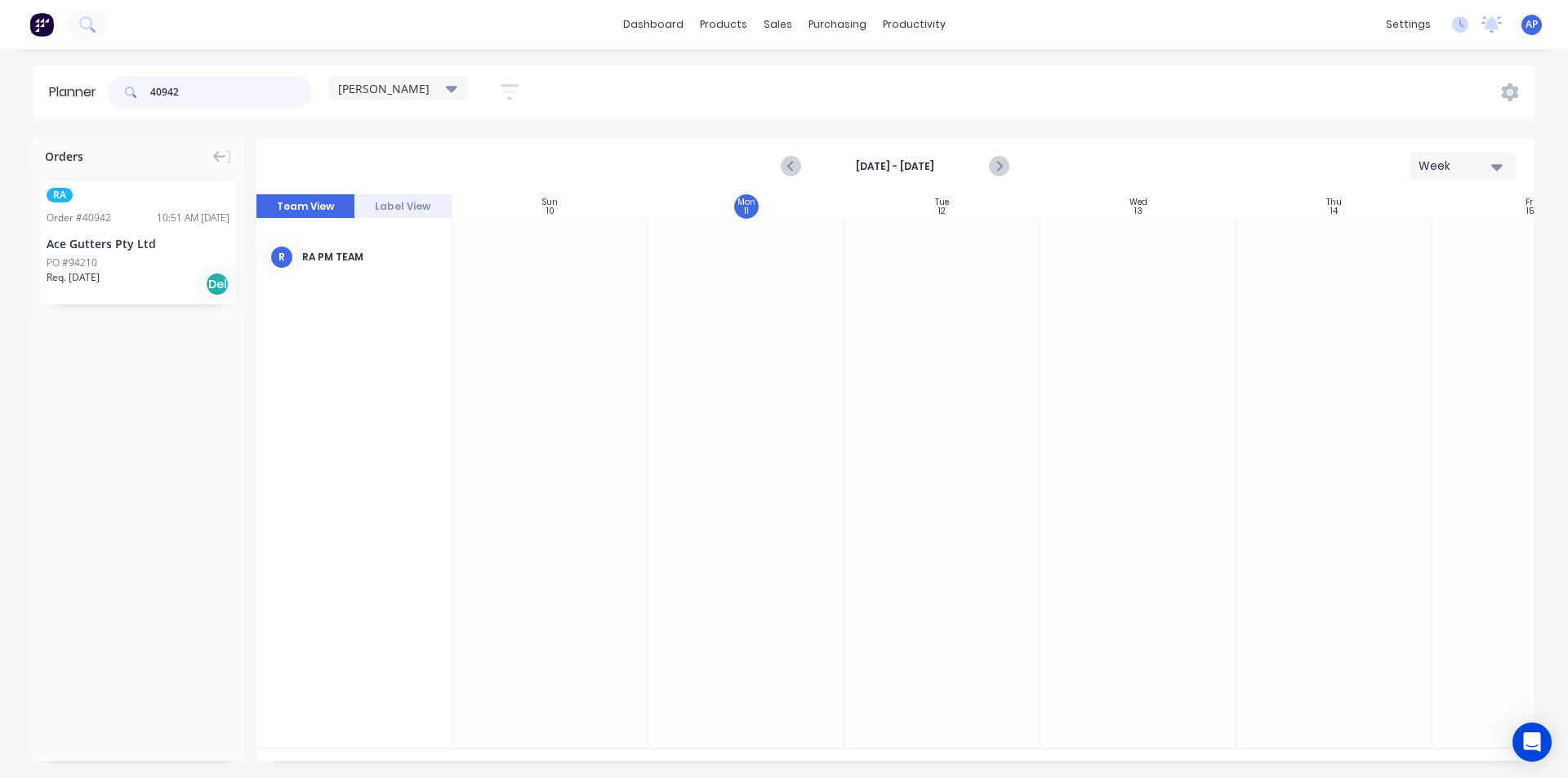
type input "40942"
drag, startPoint x: 112, startPoint y: 233, endPoint x: 1091, endPoint y: 247, distance: 979.1
drag, startPoint x: 202, startPoint y: 101, endPoint x: 0, endPoint y: 104, distance: 202.0
click at [0, 104] on div "Planner 40942 [PERSON_NAME] Save new view None (Default) edit Iraking edit [PER…" at bounding box center [784, 92] width 1568 height 53
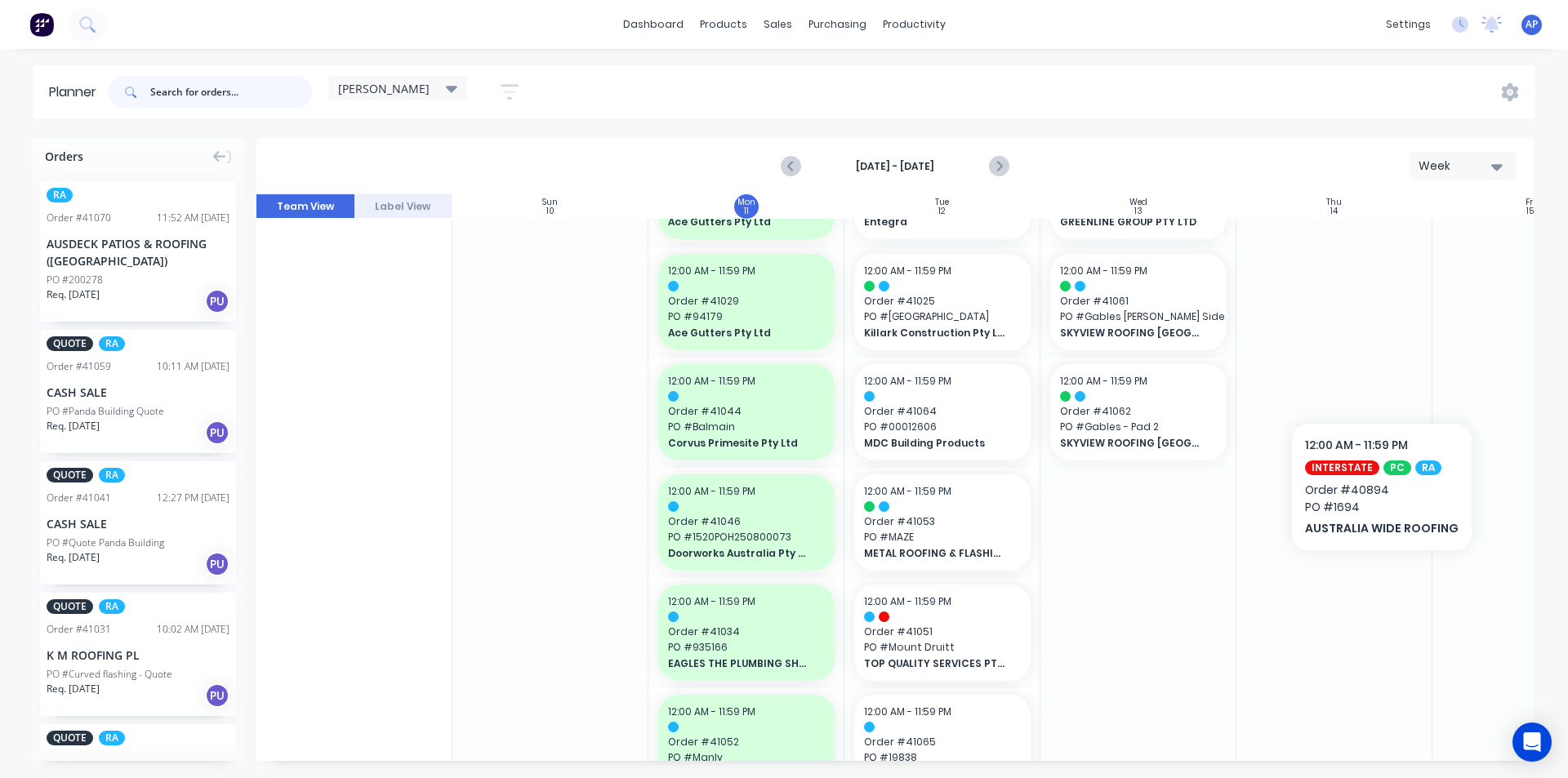
scroll to position [327, 0]
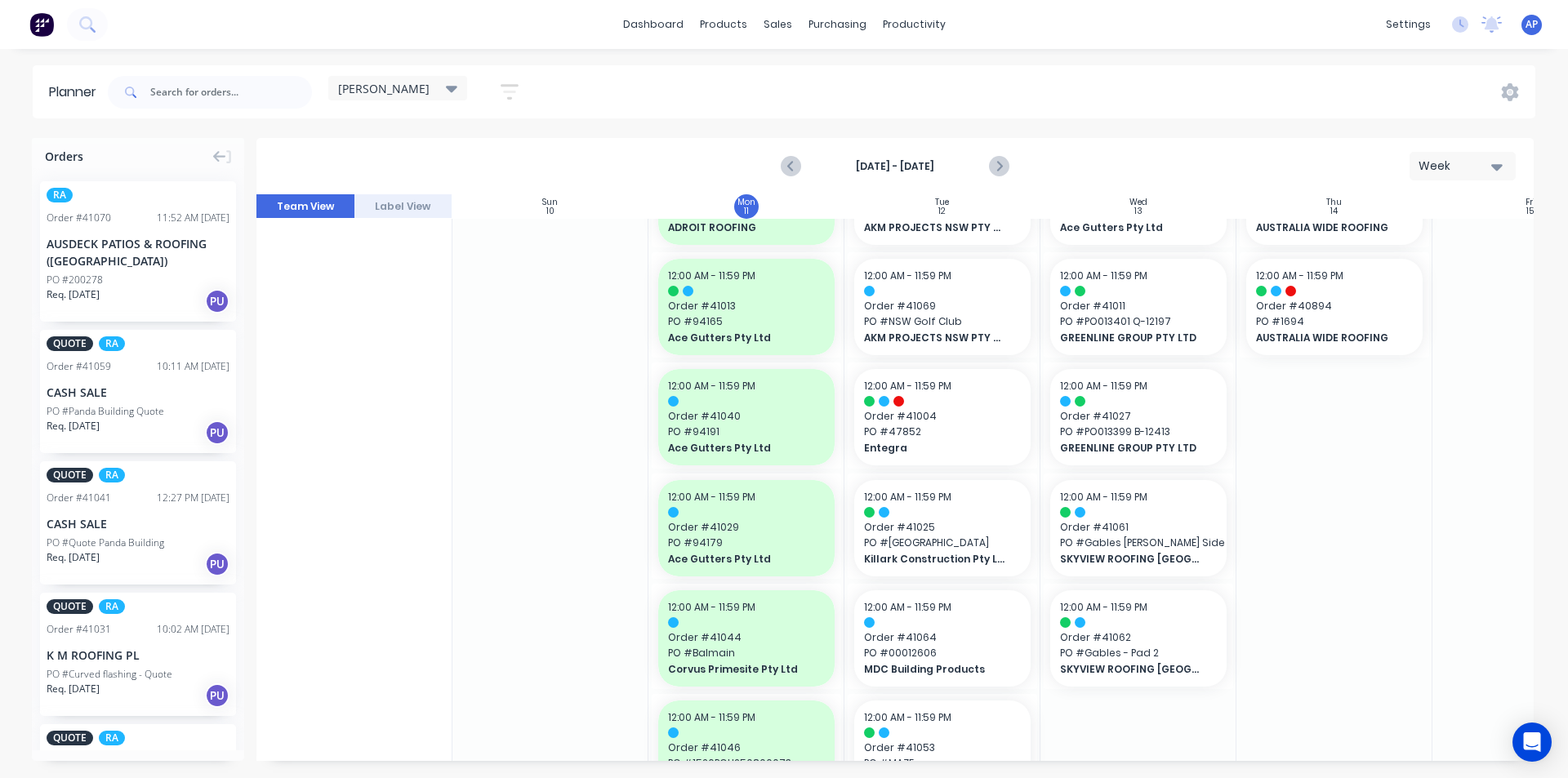
scroll to position [0, 0]
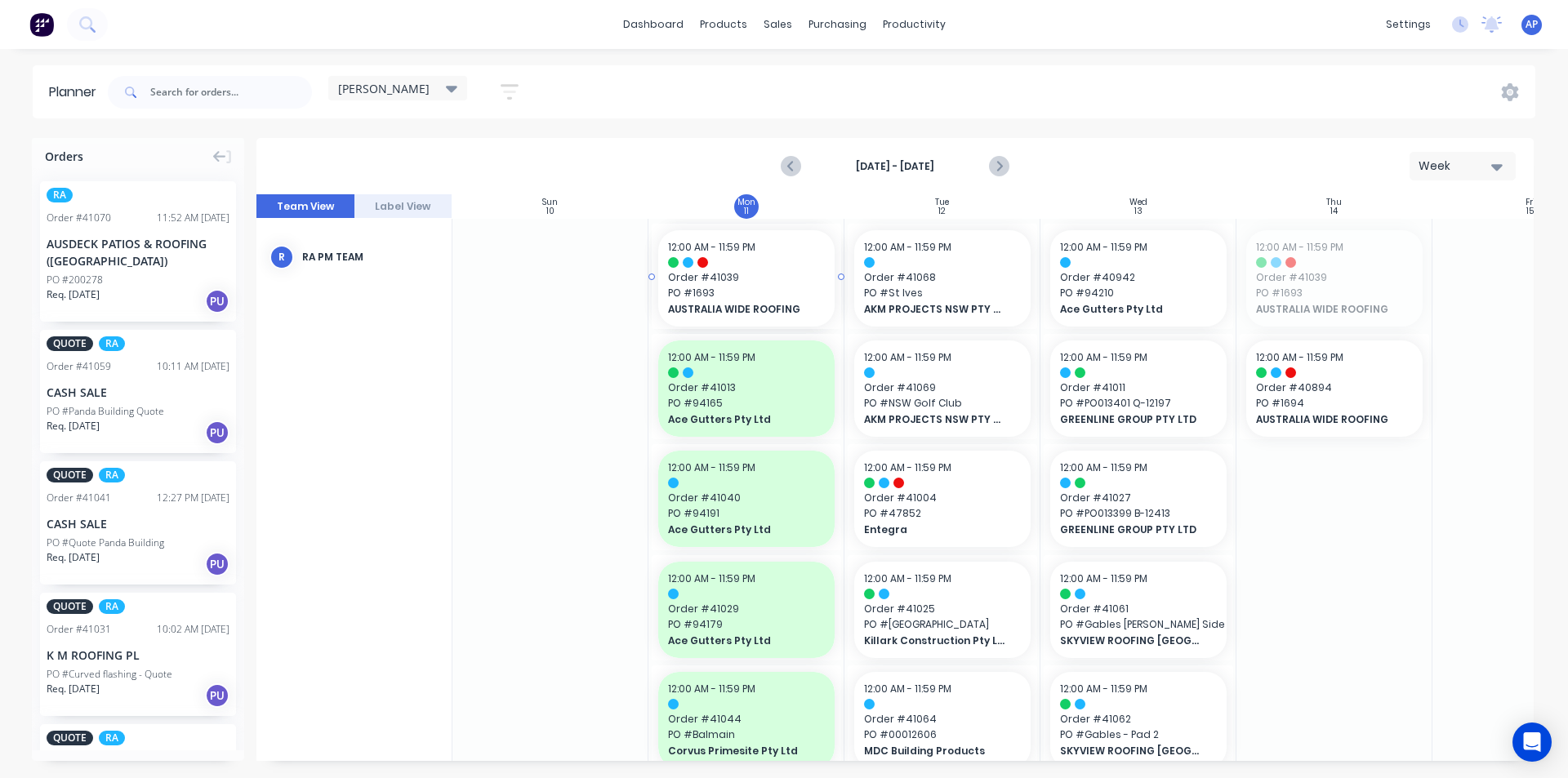
drag, startPoint x: 1390, startPoint y: 287, endPoint x: 814, endPoint y: 306, distance: 576.3
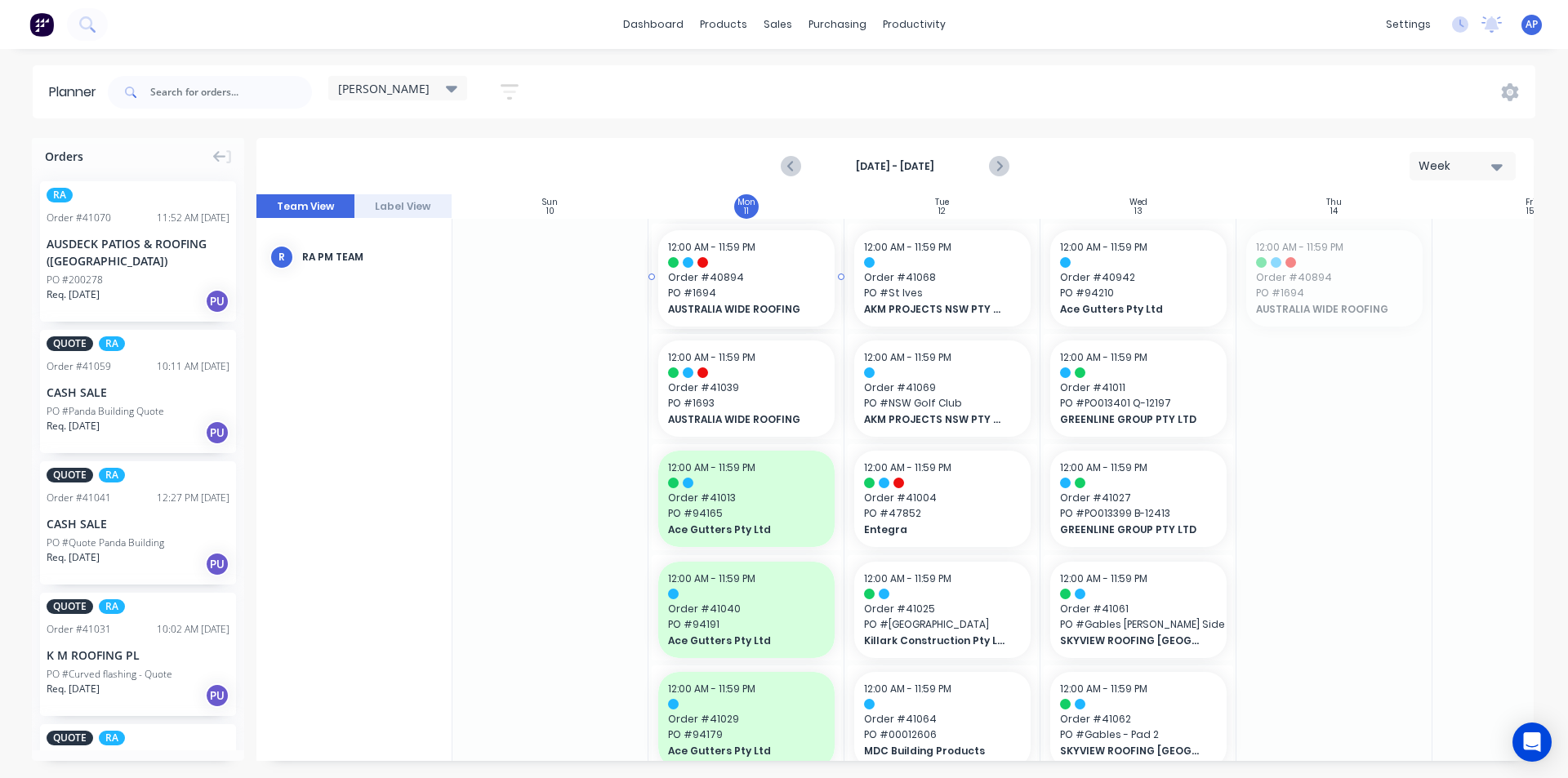
drag, startPoint x: 1372, startPoint y: 300, endPoint x: 811, endPoint y: 354, distance: 563.6
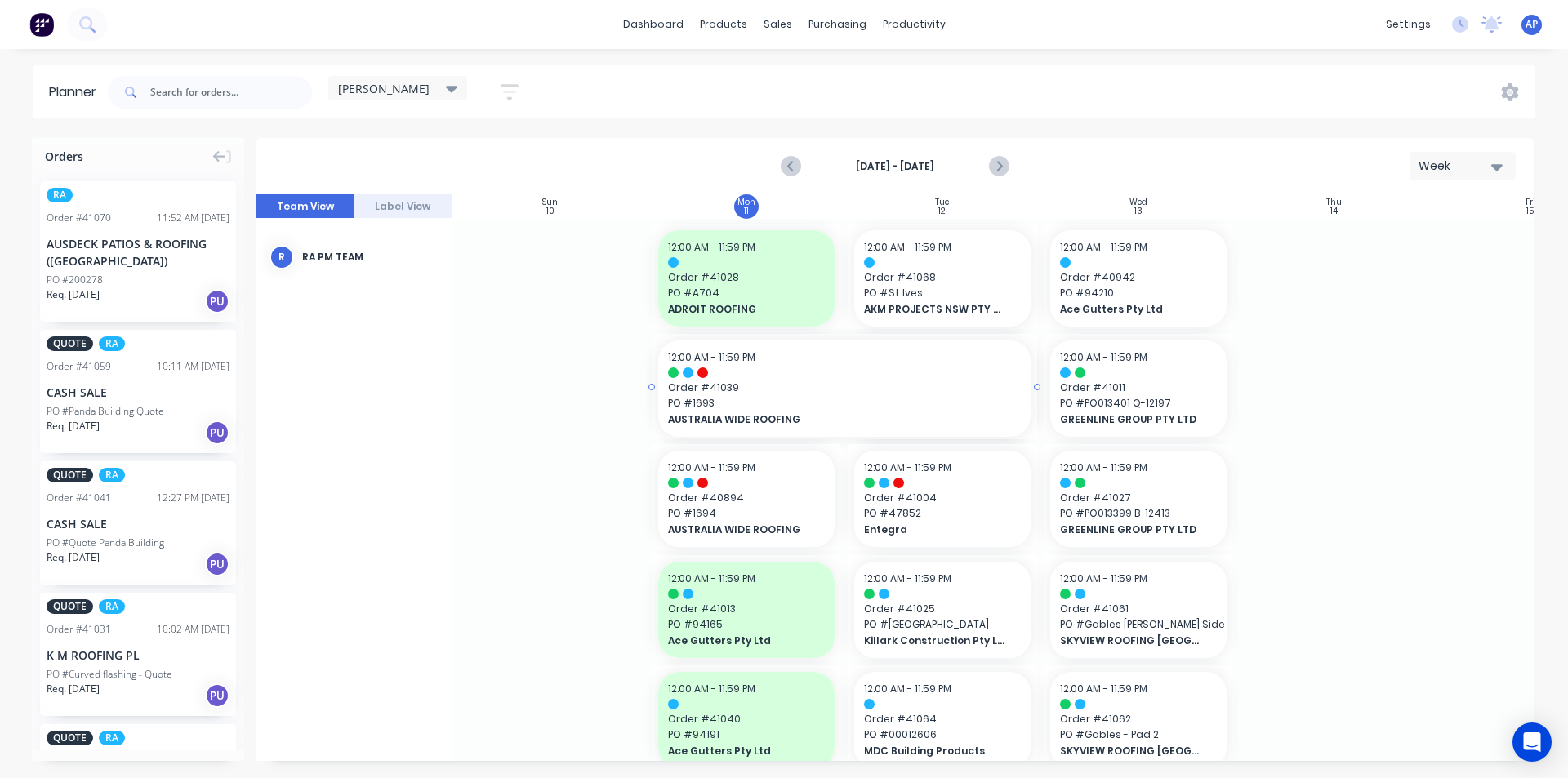
drag, startPoint x: 841, startPoint y: 389, endPoint x: 866, endPoint y: 384, distance: 25.5
drag, startPoint x: 840, startPoint y: 499, endPoint x: 906, endPoint y: 486, distance: 67.3
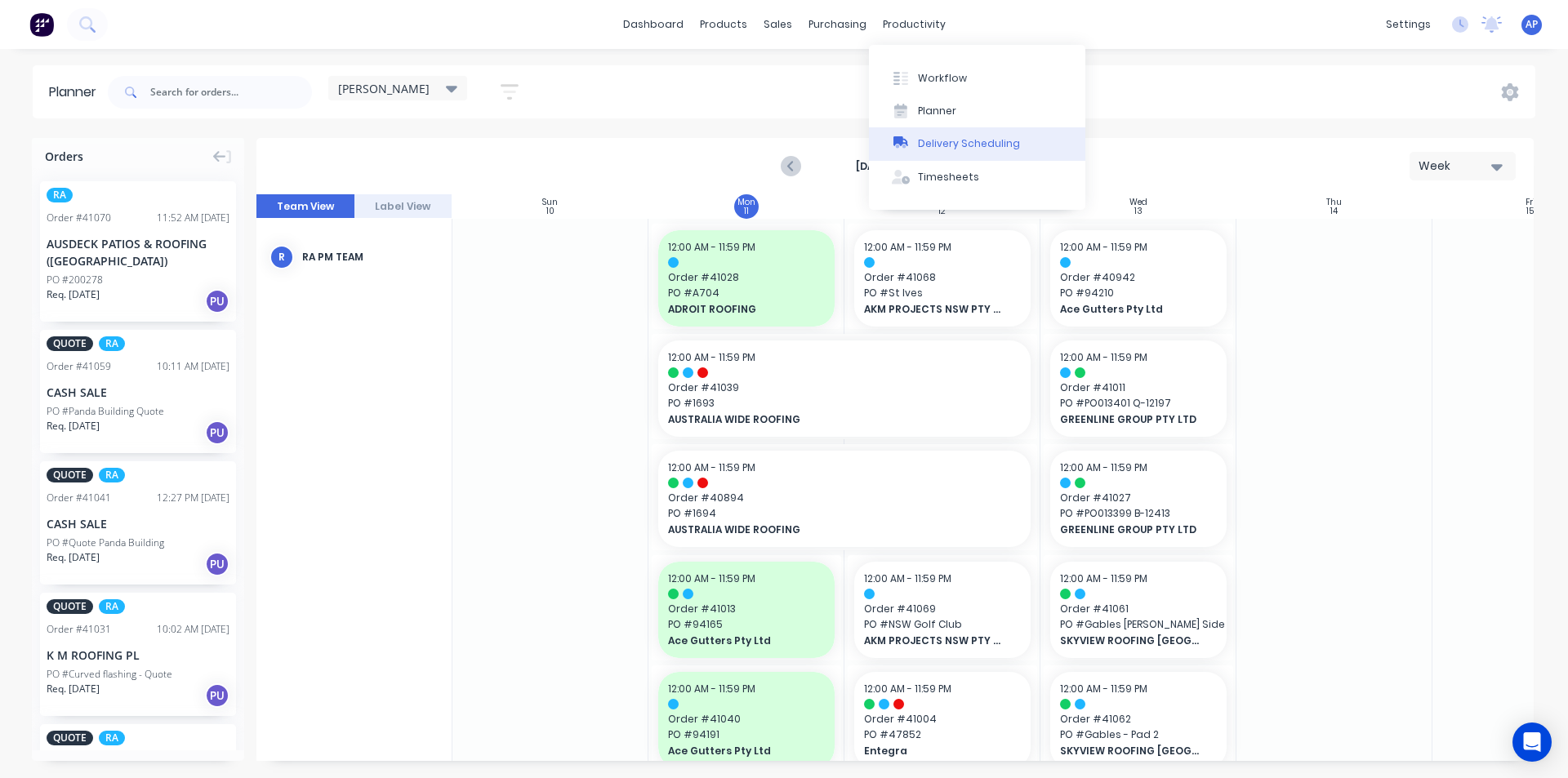
click at [948, 151] on div "Delivery Scheduling" at bounding box center [968, 144] width 102 height 15
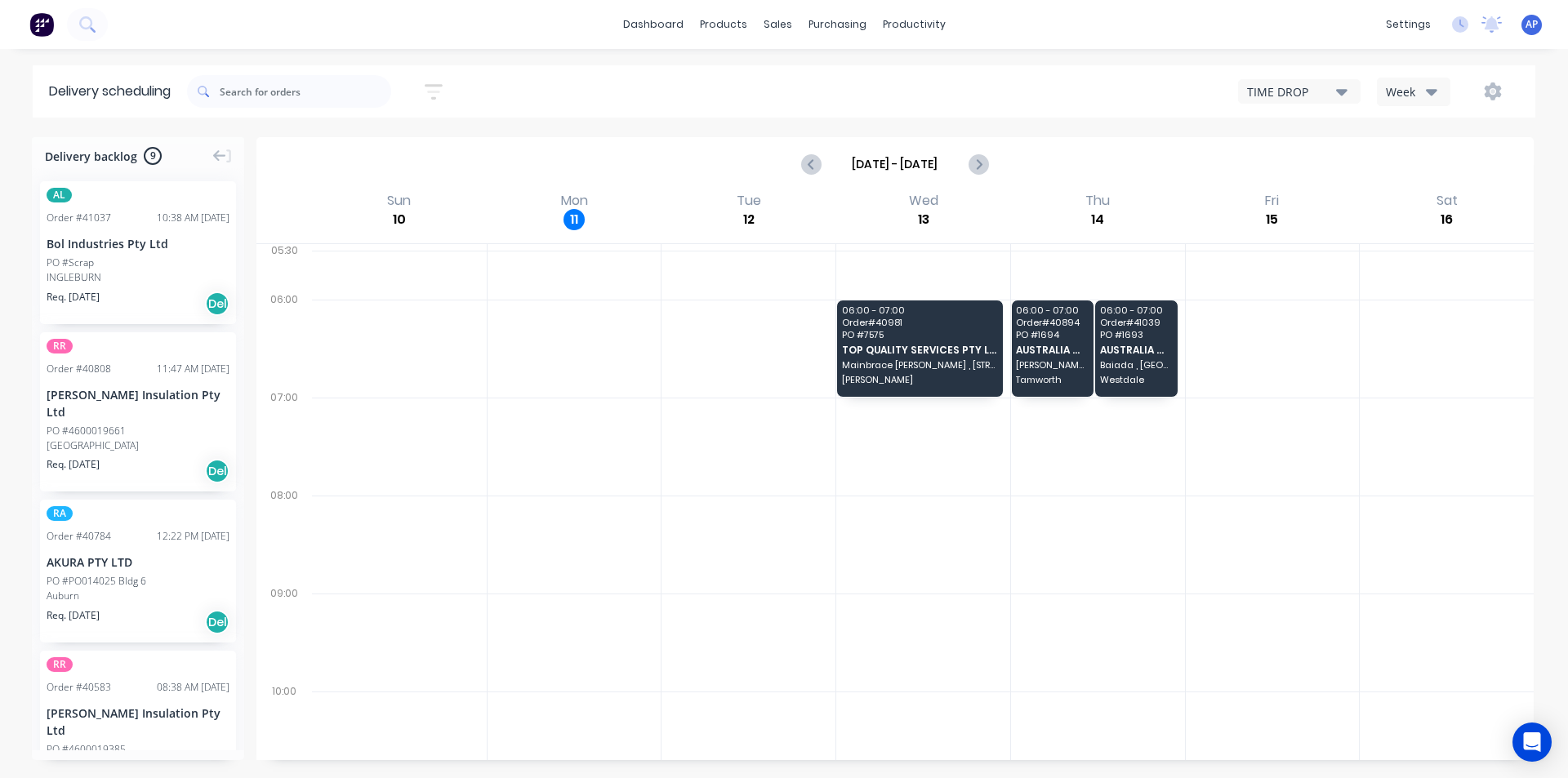
click at [1409, 89] on div "Week" at bounding box center [1409, 92] width 48 height 17
click at [1409, 172] on div "Vehicle" at bounding box center [1458, 167] width 162 height 33
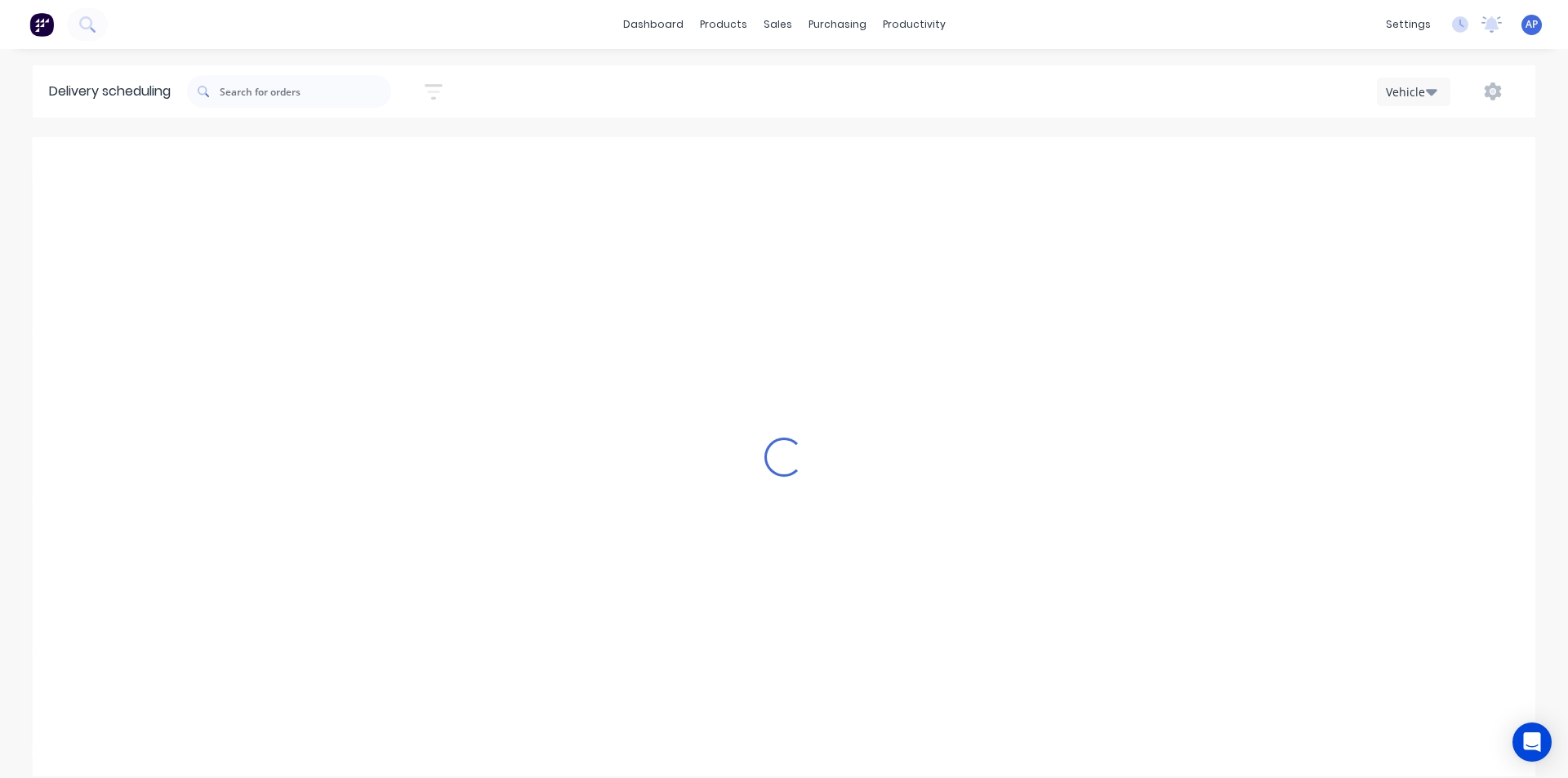
scroll to position [0, 1]
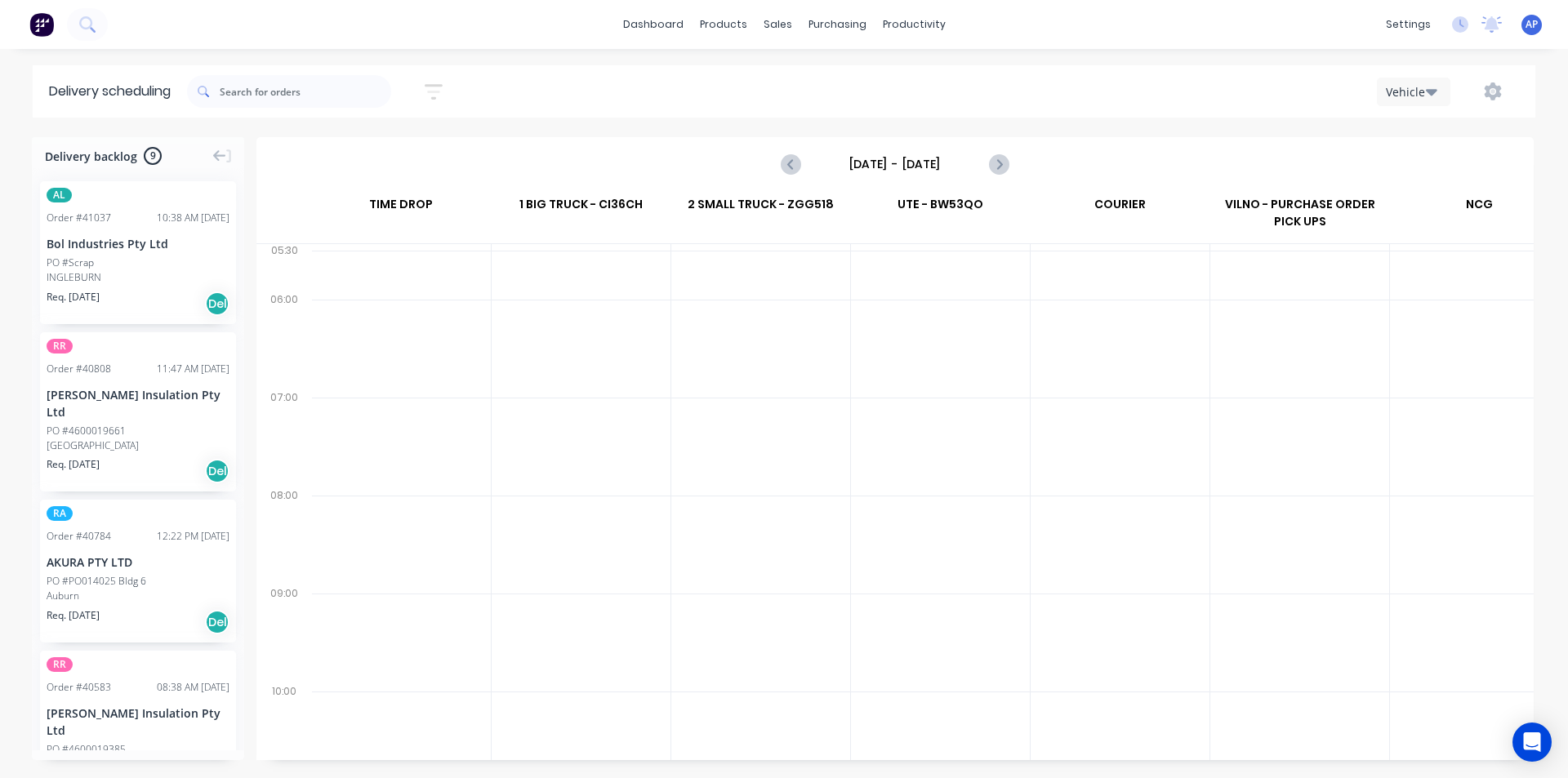
click at [925, 166] on input "[DATE] - [DATE]" at bounding box center [895, 164] width 162 height 24
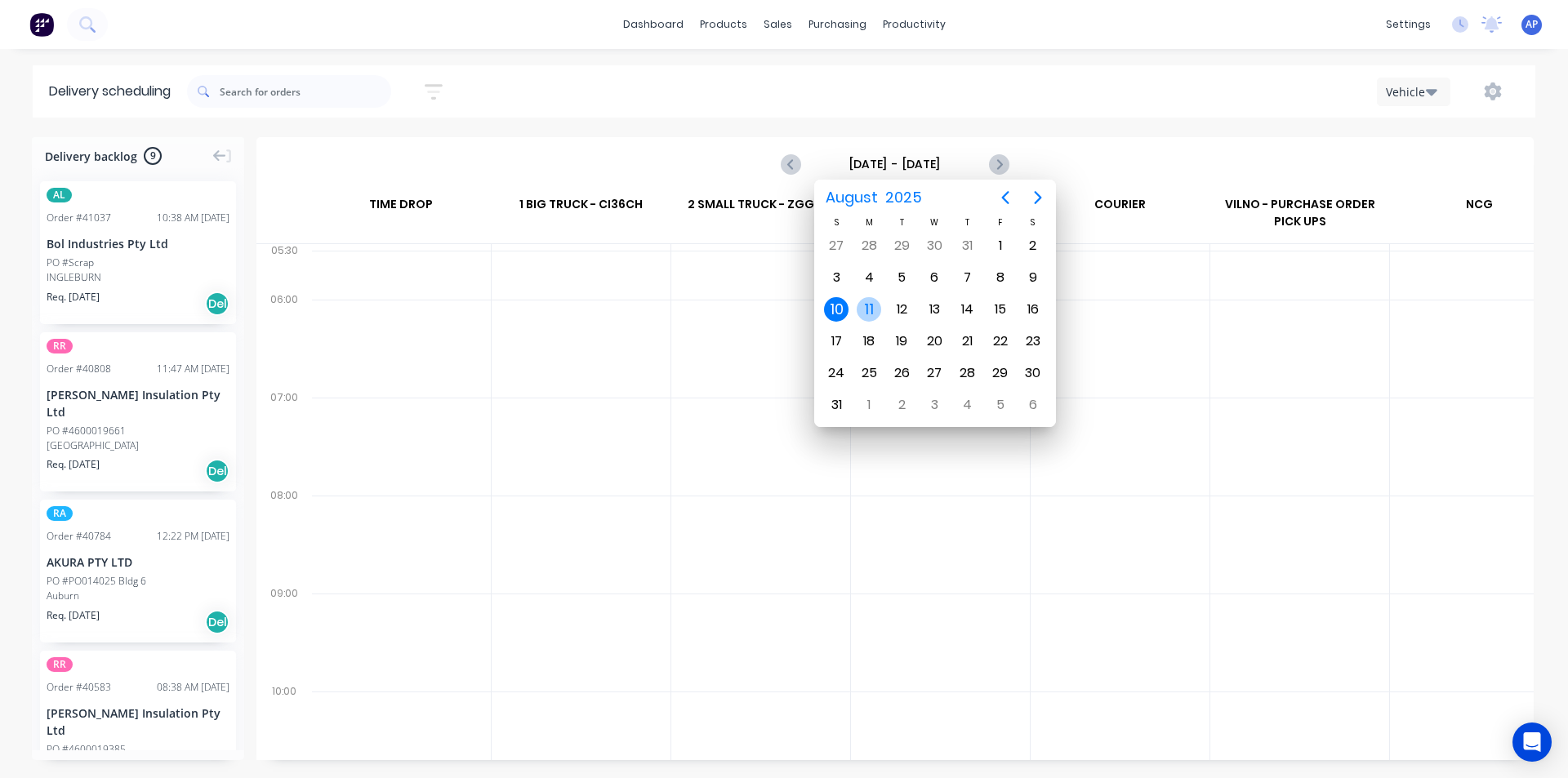
click at [872, 304] on div "11" at bounding box center [869, 309] width 24 height 24
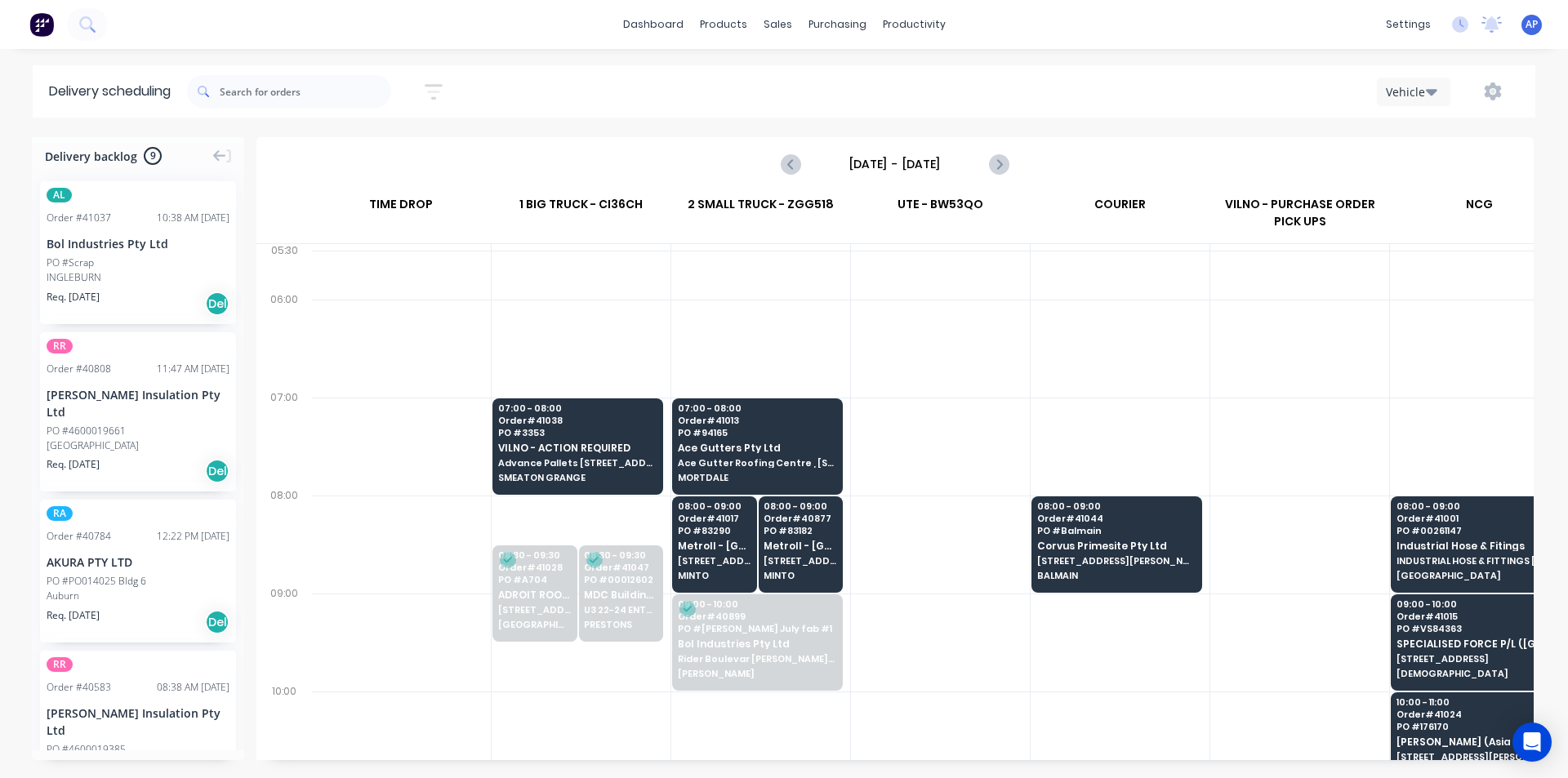
click at [1091, 363] on div at bounding box center [1119, 348] width 178 height 98
click at [1161, 164] on div "[DATE] - [DATE]" at bounding box center [895, 164] width 1274 height 50
click at [997, 186] on div "[DATE] - [DATE]" at bounding box center [895, 164] width 1274 height 50
click at [997, 159] on icon "Next page" at bounding box center [998, 164] width 7 height 13
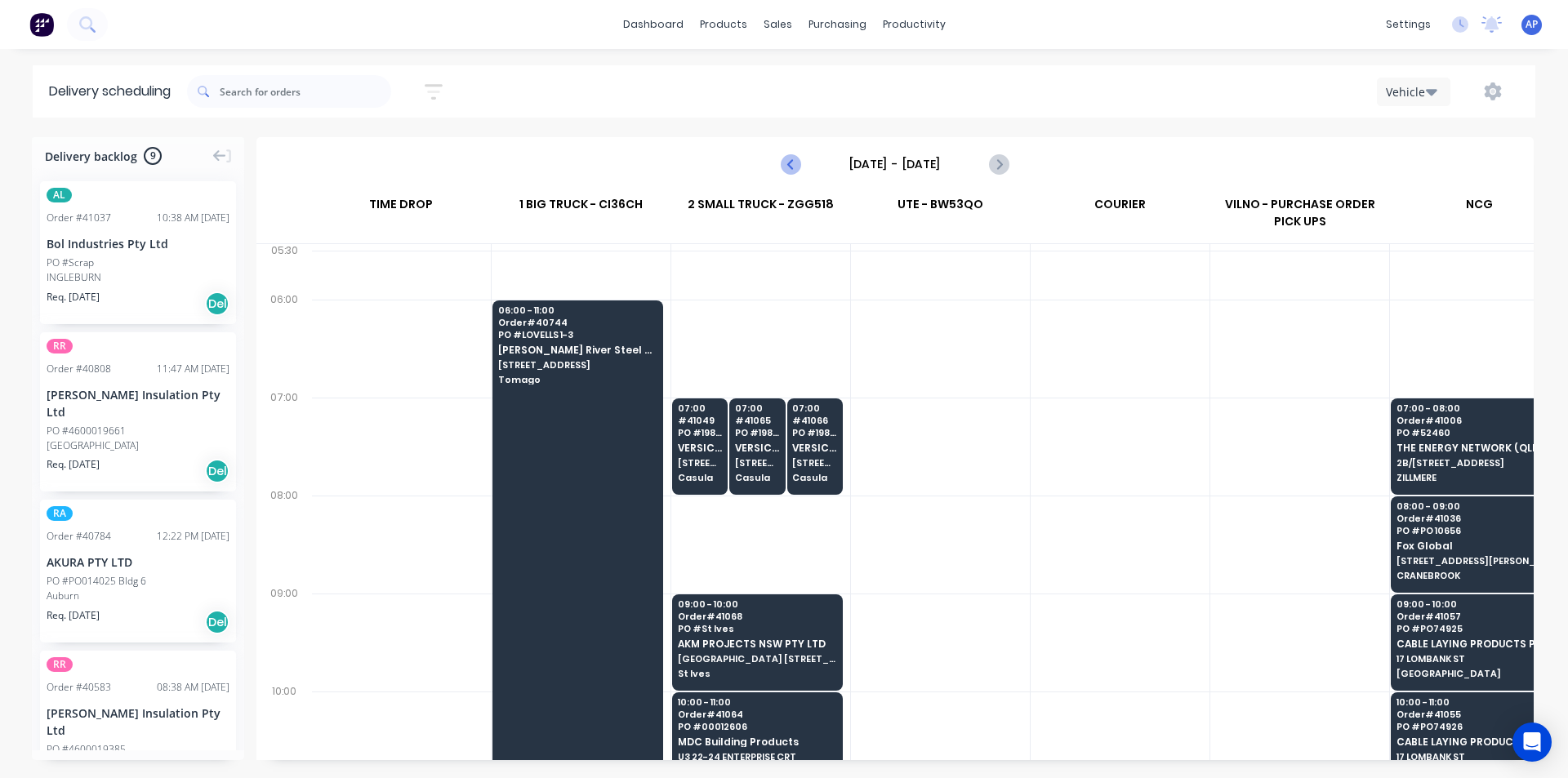
click at [780, 165] on button "Previous page" at bounding box center [791, 163] width 33 height 33
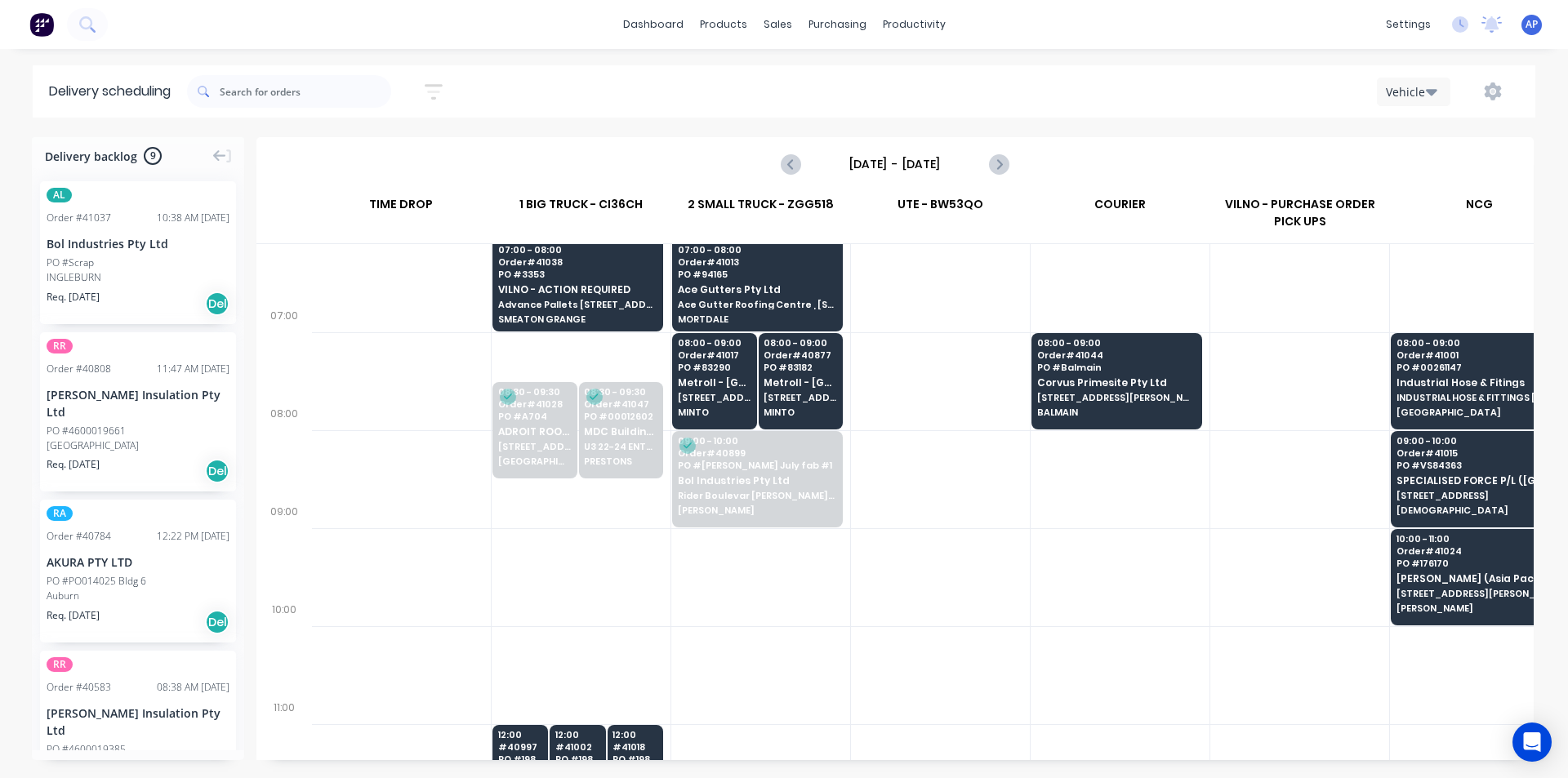
scroll to position [81, 1]
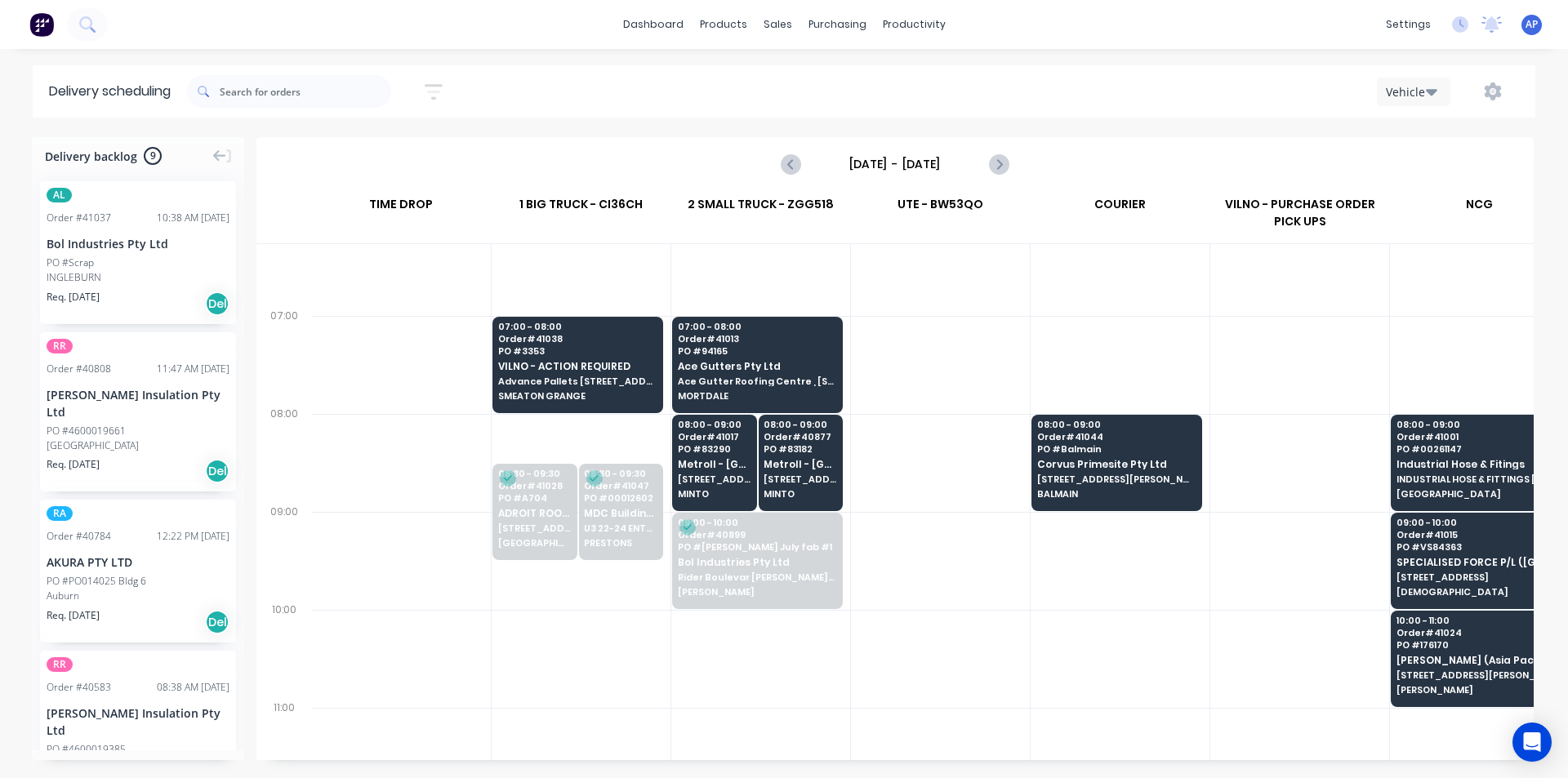
click at [1011, 558] on div at bounding box center [939, 560] width 178 height 98
click at [955, 543] on div at bounding box center [939, 560] width 178 height 98
click at [1258, 693] on div at bounding box center [1299, 658] width 178 height 98
click at [730, 451] on span "PO # 83290" at bounding box center [714, 449] width 73 height 9
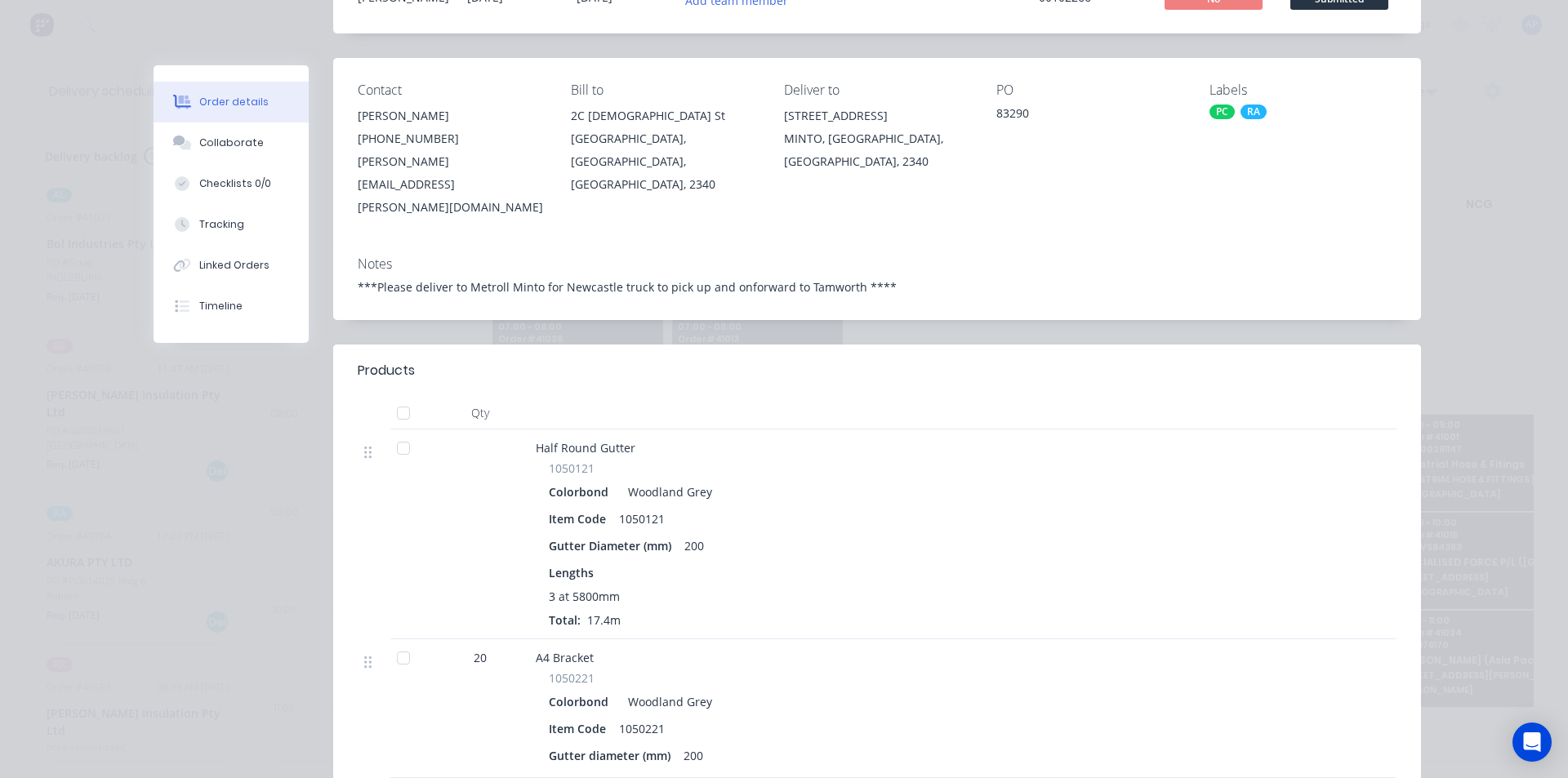
scroll to position [0, 0]
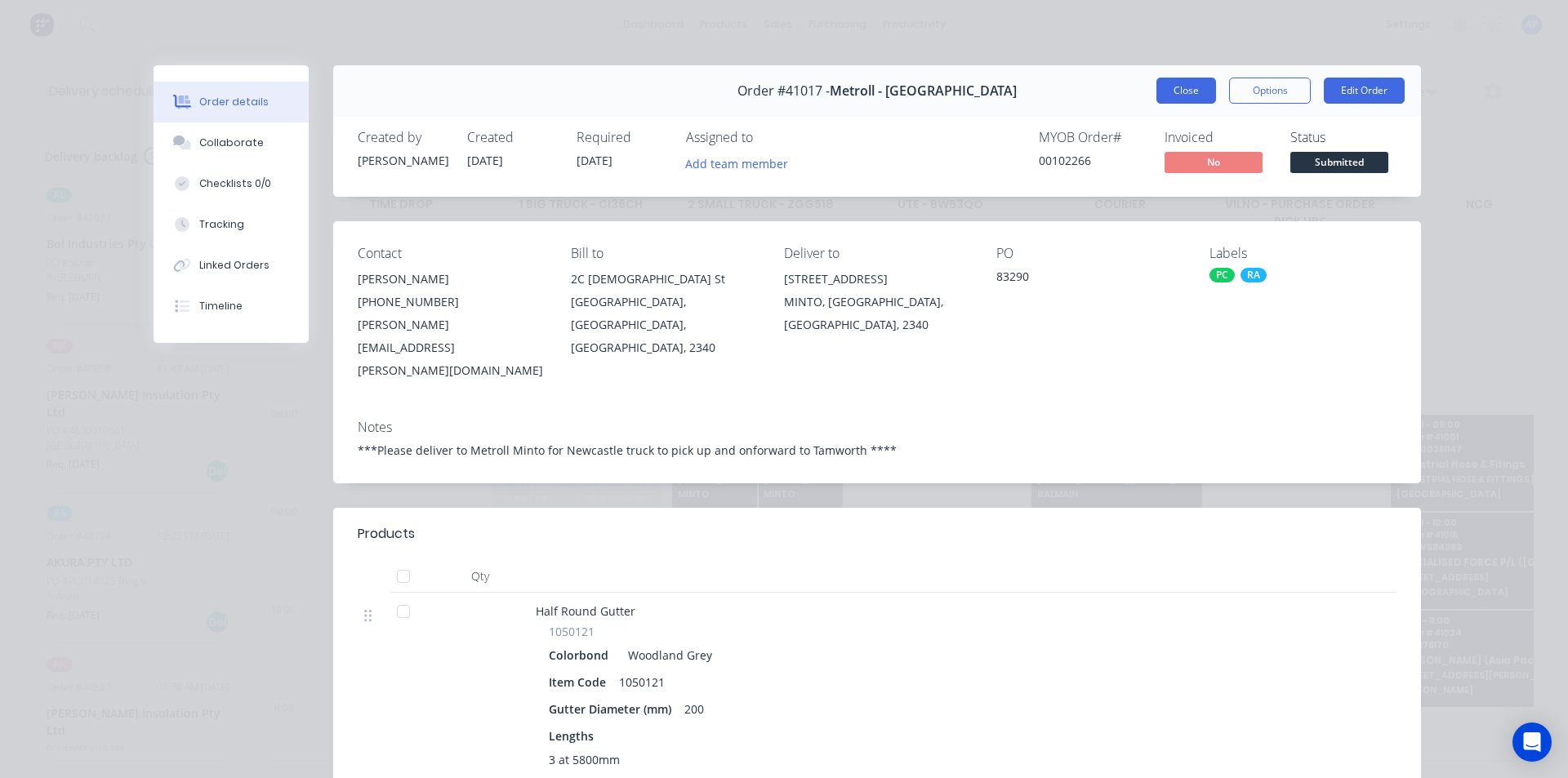
click at [1172, 87] on button "Close" at bounding box center [1186, 91] width 60 height 26
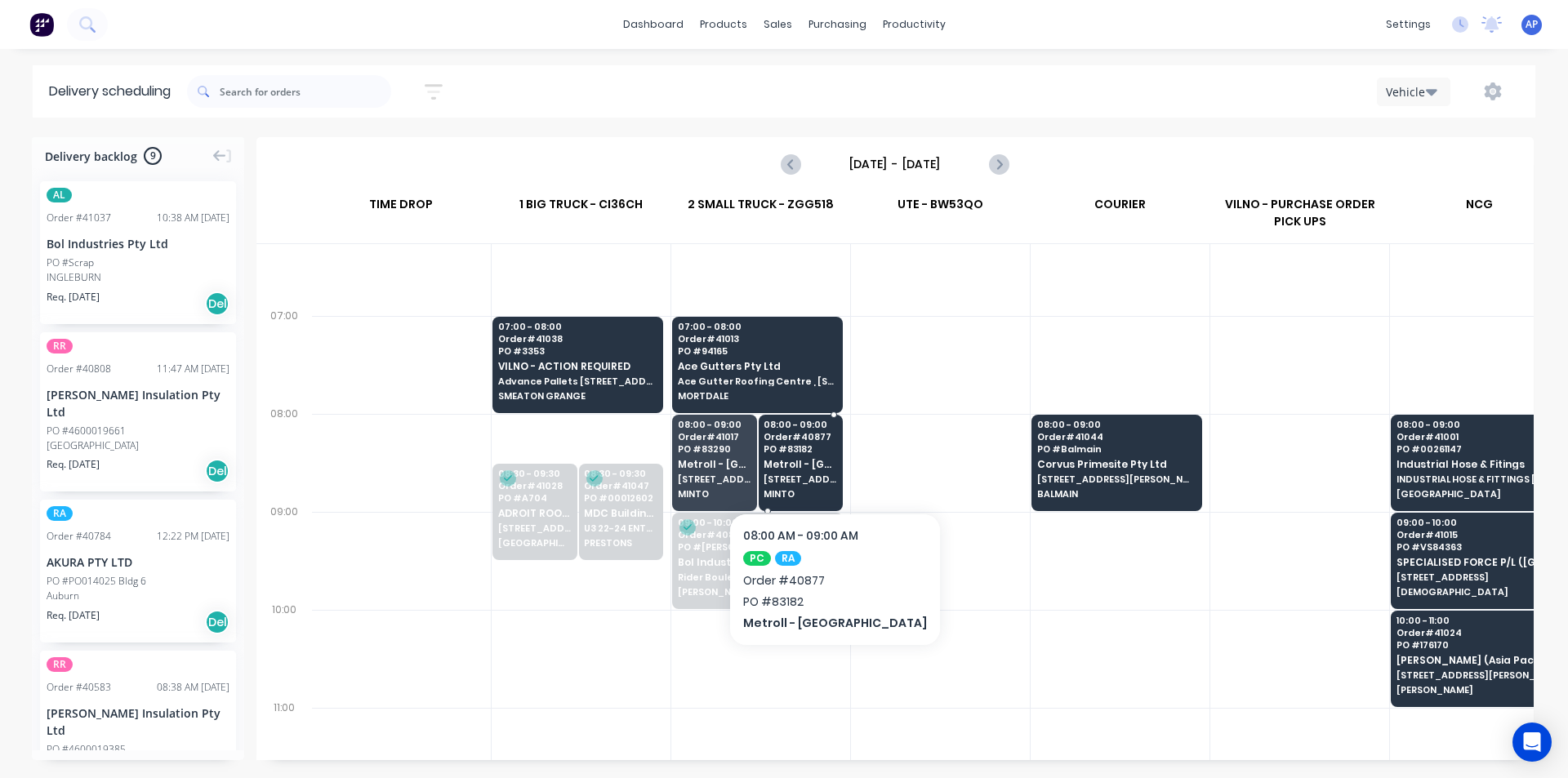
click at [808, 453] on span "PO # 83182" at bounding box center [799, 449] width 73 height 9
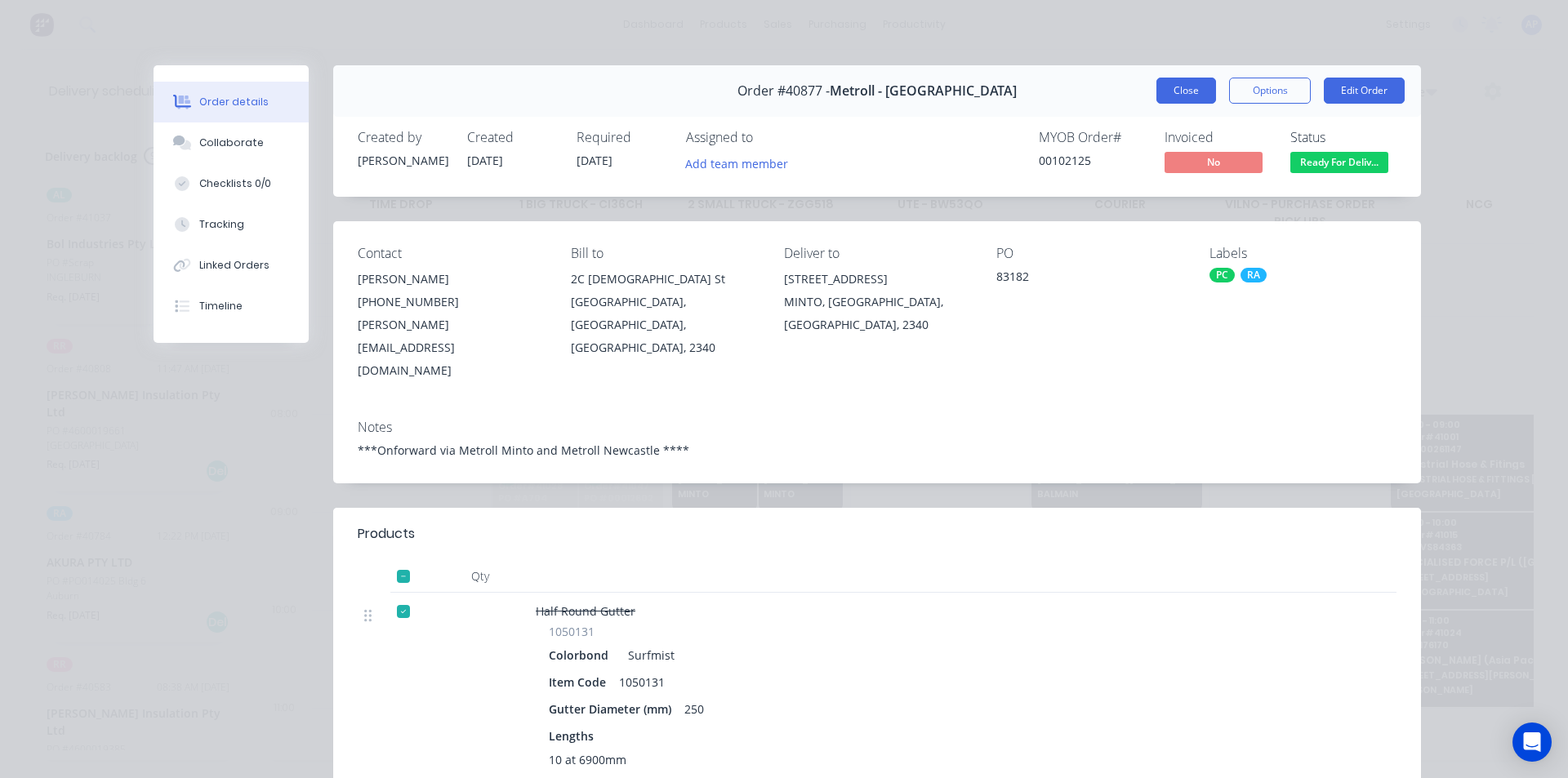
click at [1180, 92] on button "Close" at bounding box center [1186, 91] width 60 height 26
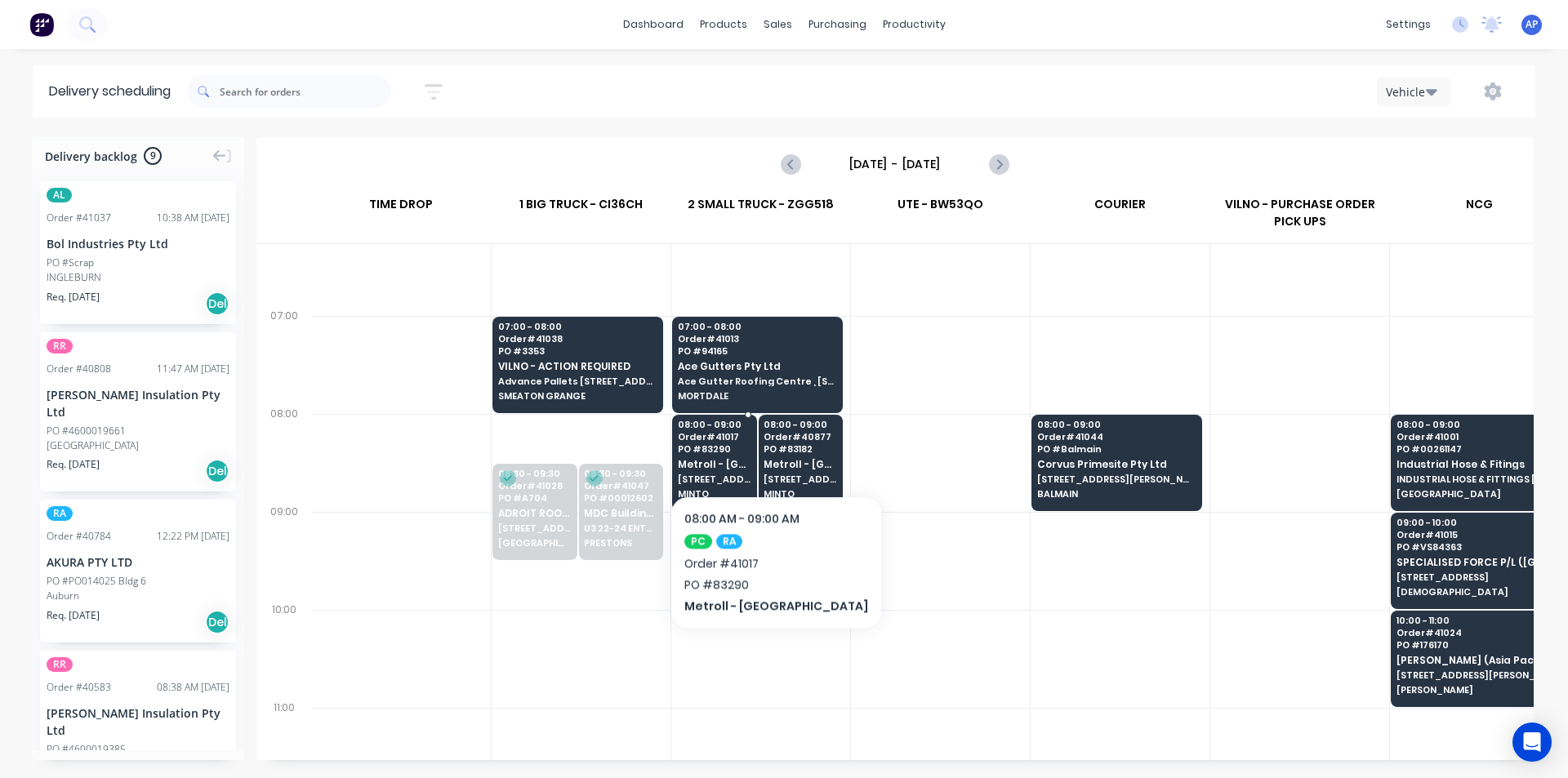
click at [742, 446] on span "PO # 83290" at bounding box center [714, 449] width 73 height 9
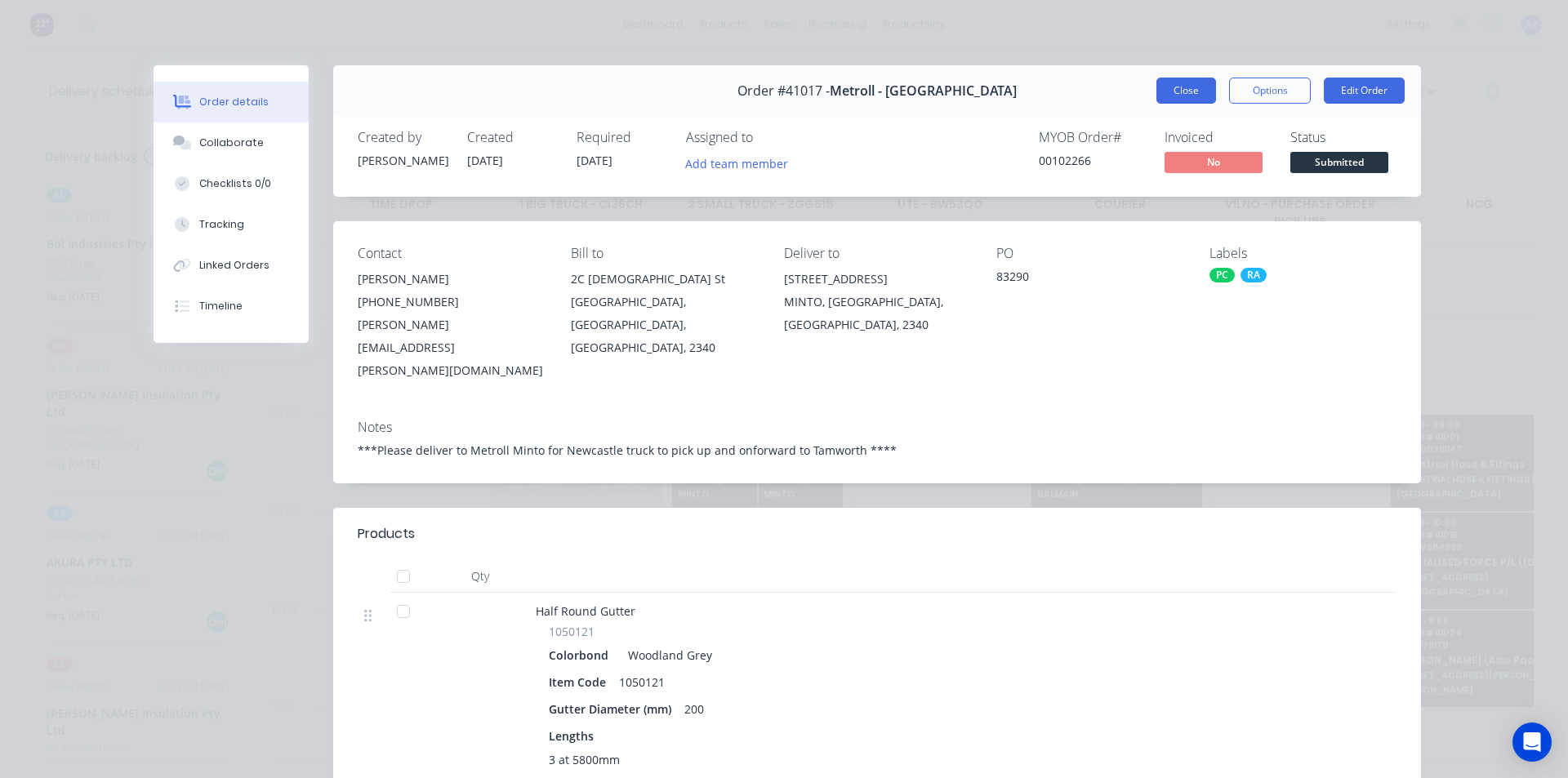
click at [1183, 100] on button "Close" at bounding box center [1186, 91] width 60 height 26
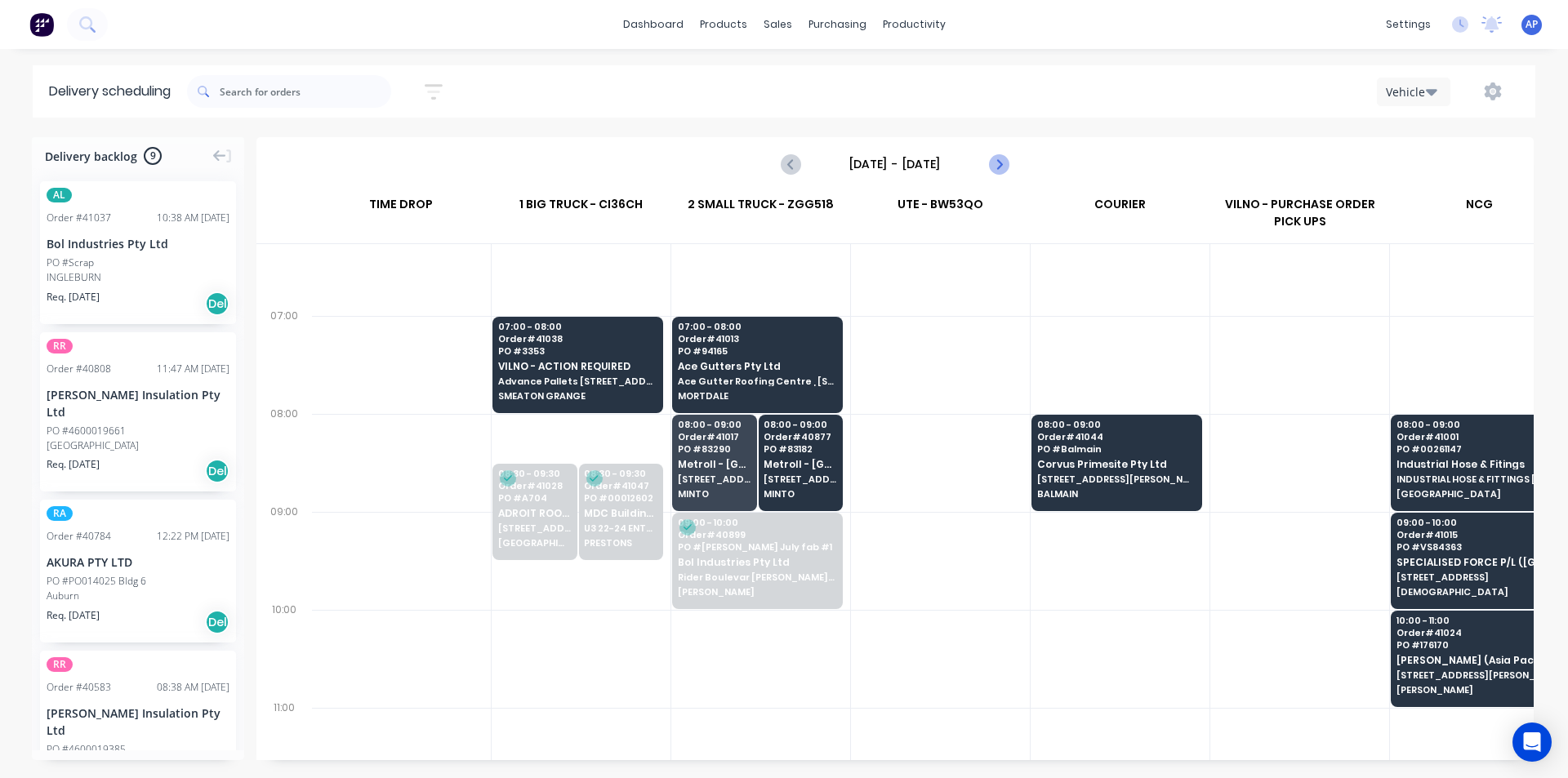
click at [997, 170] on icon "Next page" at bounding box center [997, 163] width 20 height 20
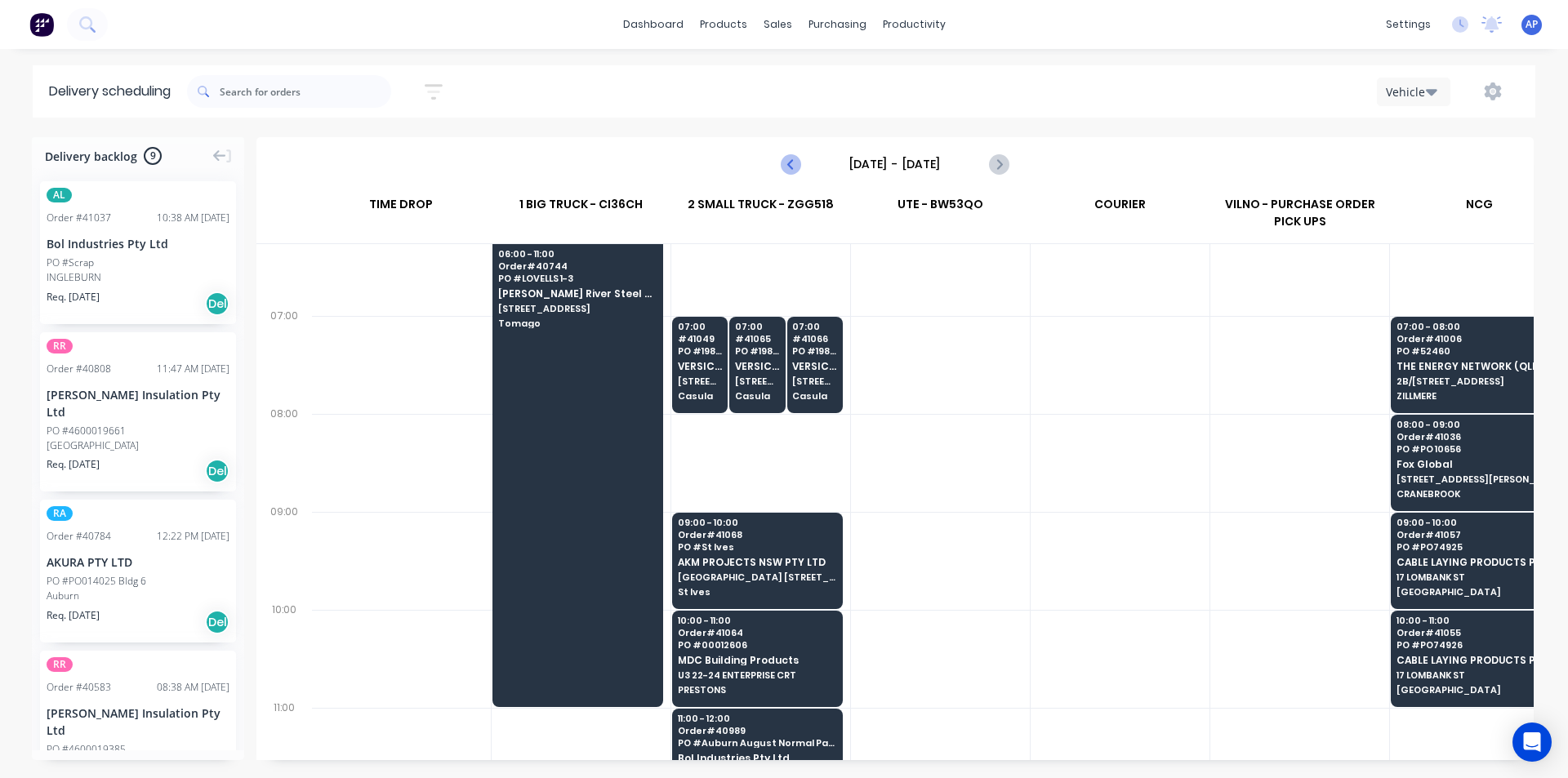
click at [800, 165] on icon "Previous page" at bounding box center [791, 163] width 20 height 20
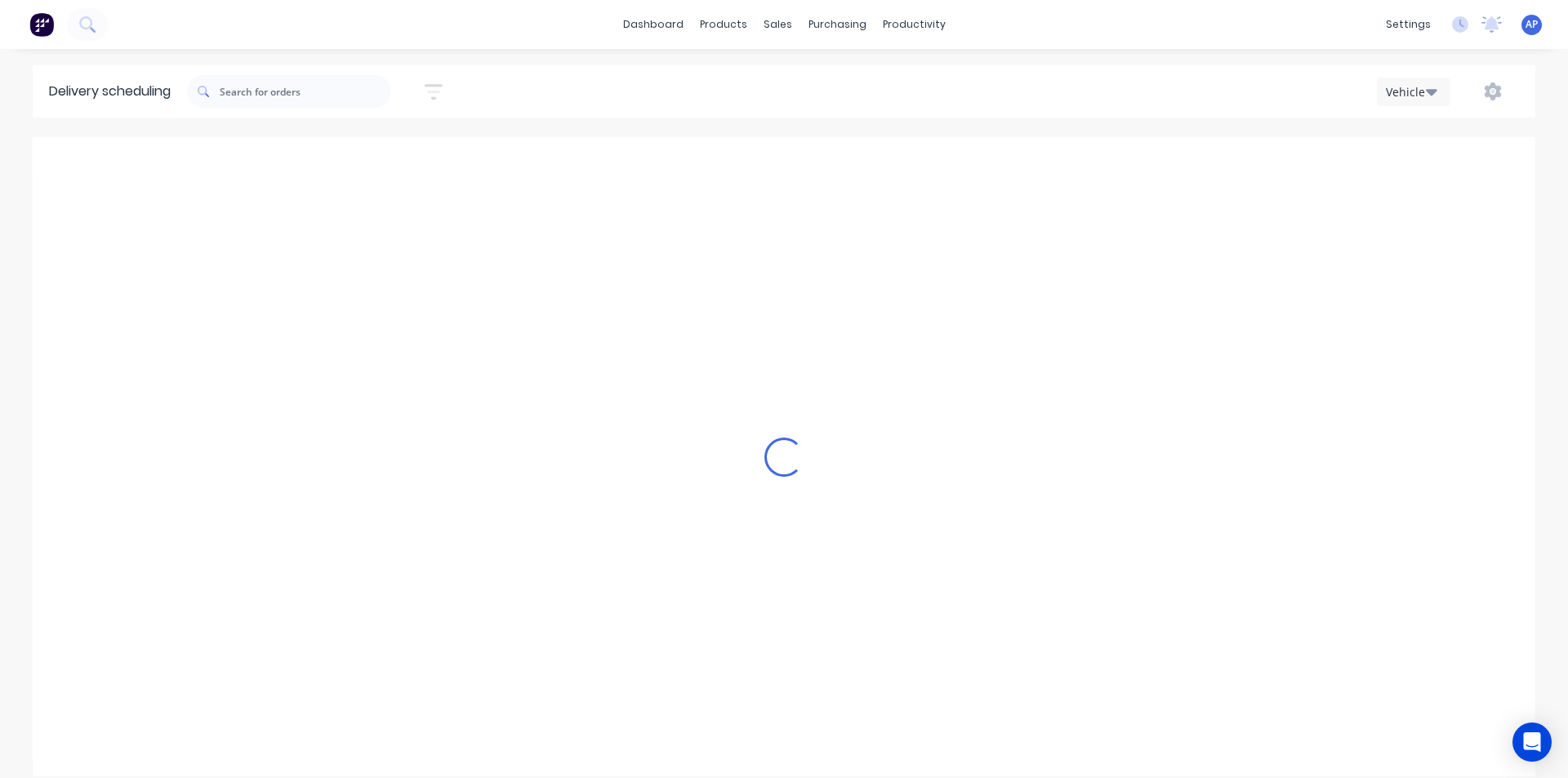
type input "[DATE] - [DATE]"
